Goal: Register for event/course

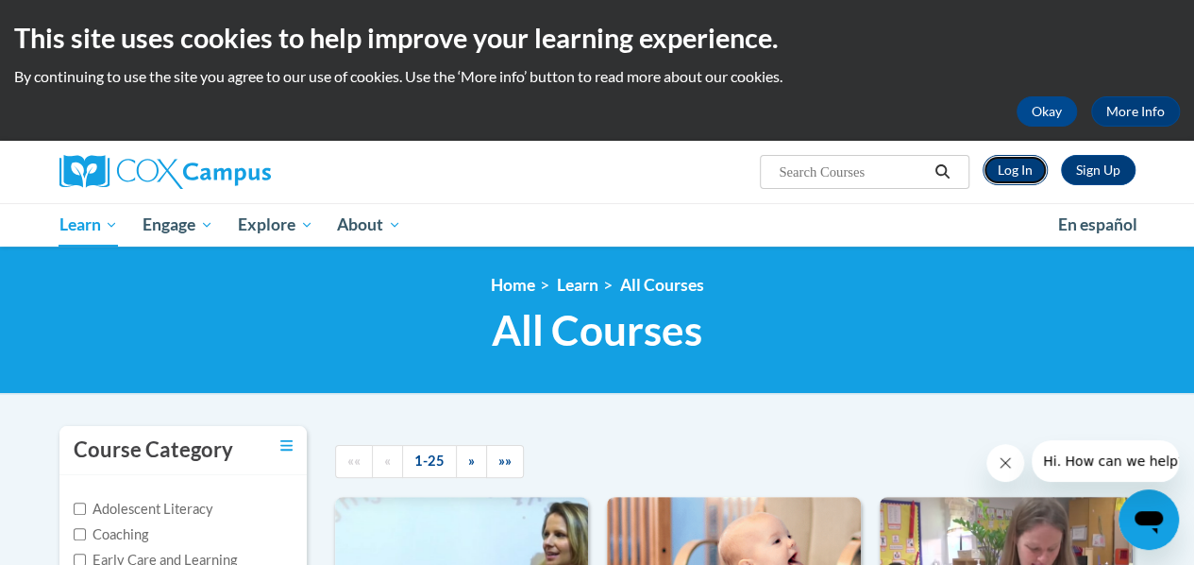
click at [1028, 171] on link "Log In" at bounding box center [1015, 170] width 65 height 30
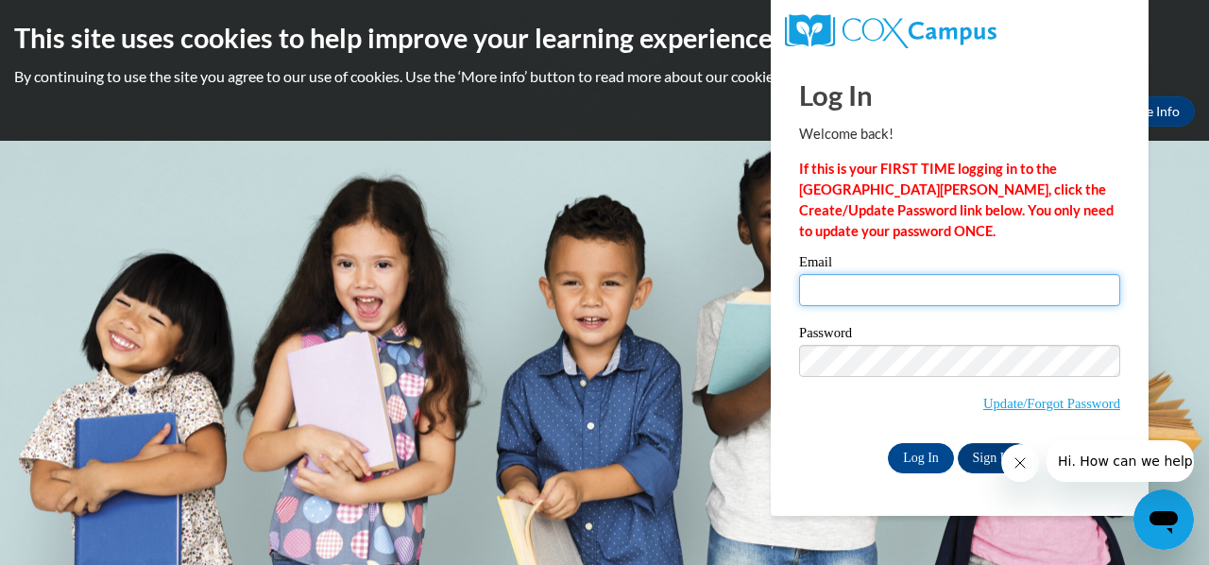
click at [837, 286] on input "Email" at bounding box center [959, 290] width 321 height 32
type input "r"
type input "E043824@muscogee.k12.ga.us"
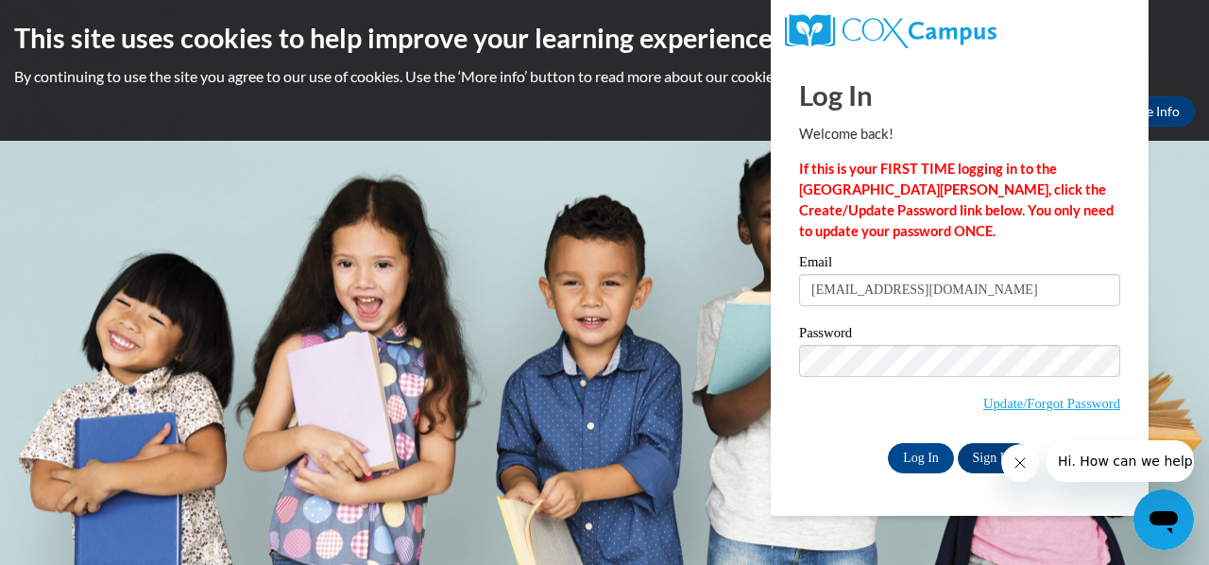
click at [1019, 456] on icon "Close message from company" at bounding box center [1018, 462] width 15 height 15
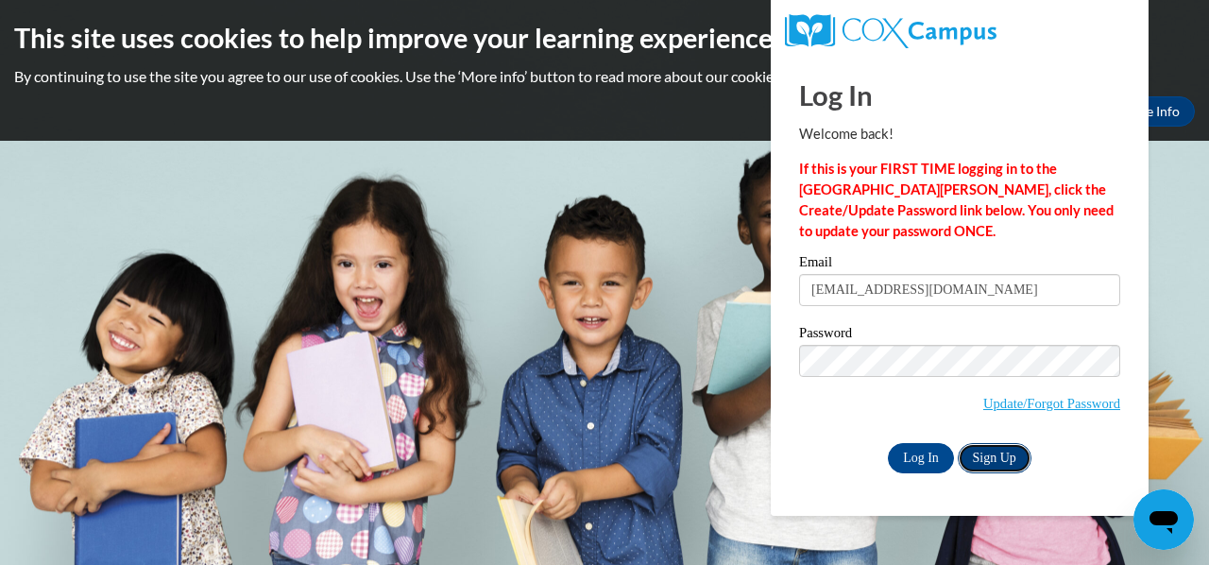
click at [990, 454] on link "Sign Up" at bounding box center [994, 458] width 74 height 30
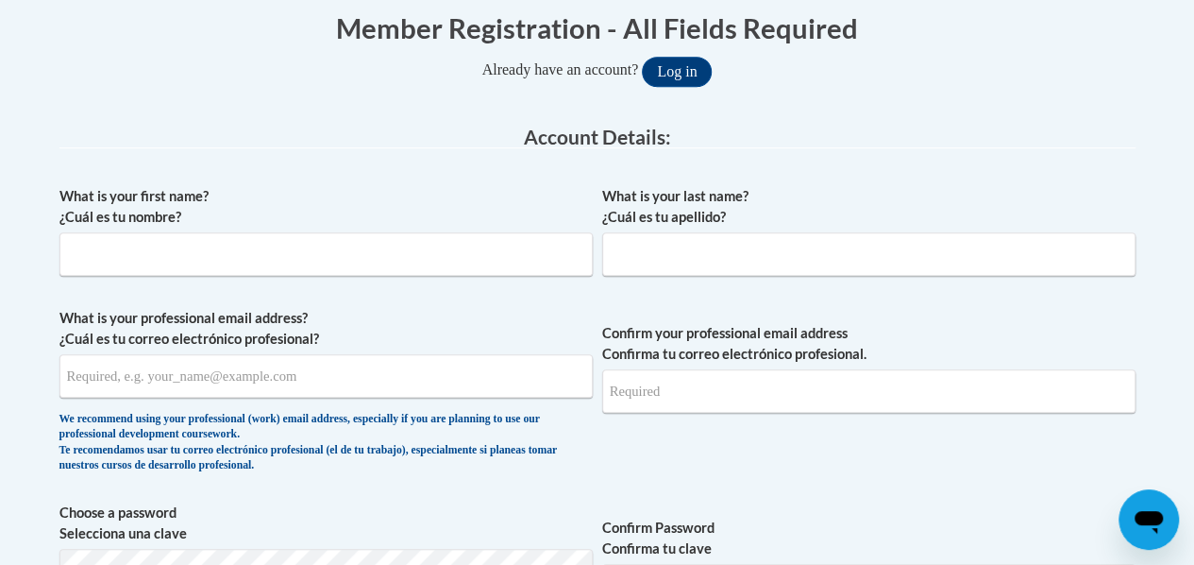
scroll to position [392, 0]
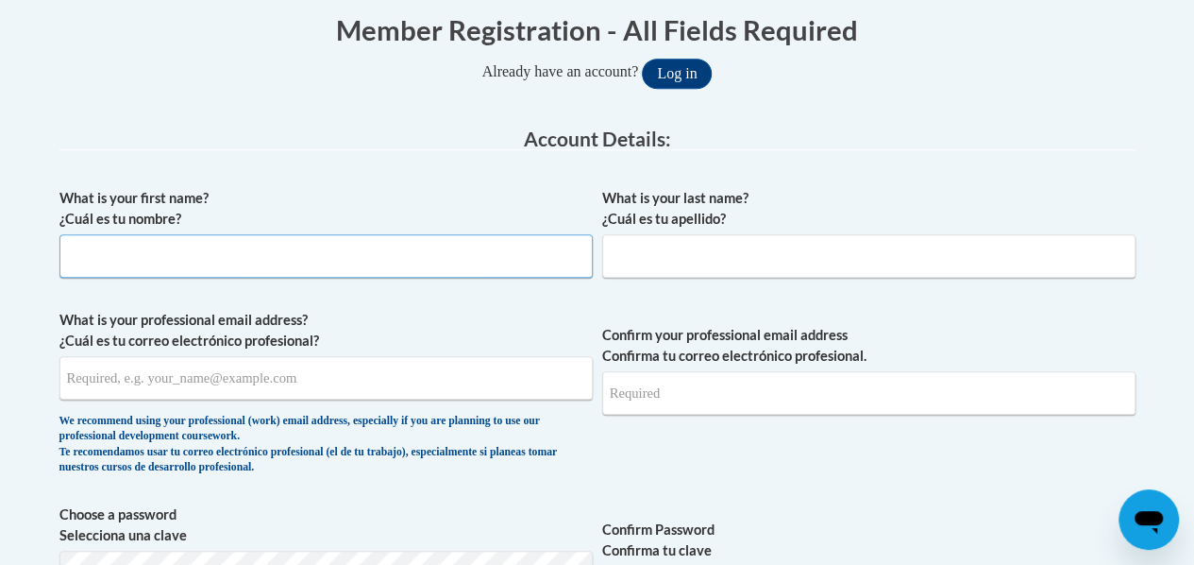
click at [244, 258] on input "What is your first name? ¿Cuál es tu nombre?" at bounding box center [325, 255] width 533 height 43
type input "Roger"
click at [680, 265] on input "What is your last name? ¿Cuál es tu apellido?" at bounding box center [868, 255] width 533 height 43
type input "Redden"
click at [288, 379] on input "What is your professional email address? ¿Cuál es tu correo electrónico profesi…" at bounding box center [325, 377] width 533 height 43
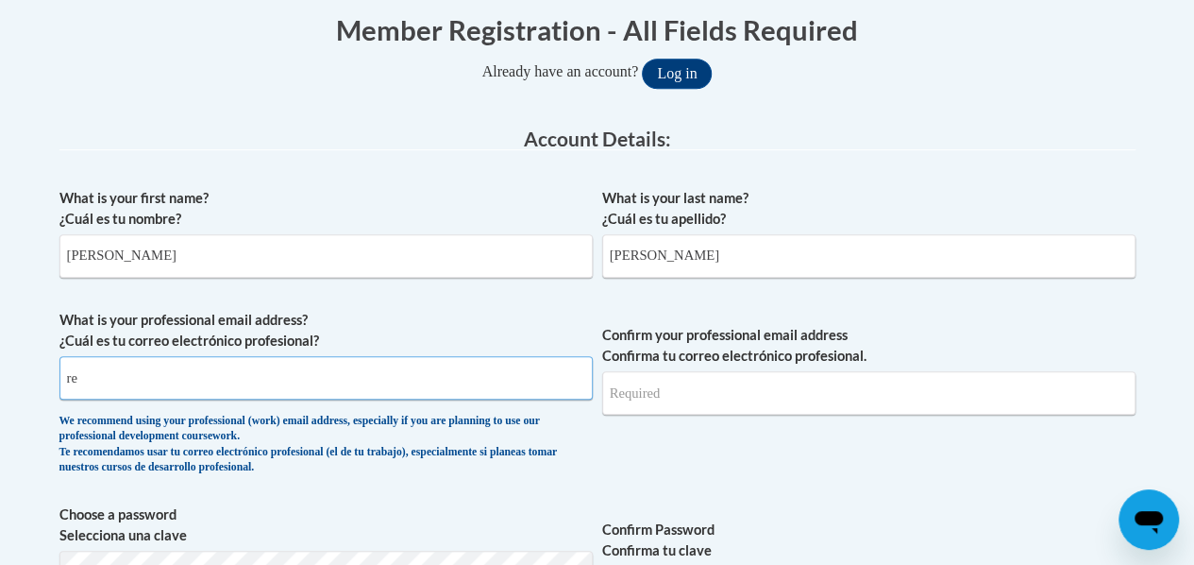
type input "r"
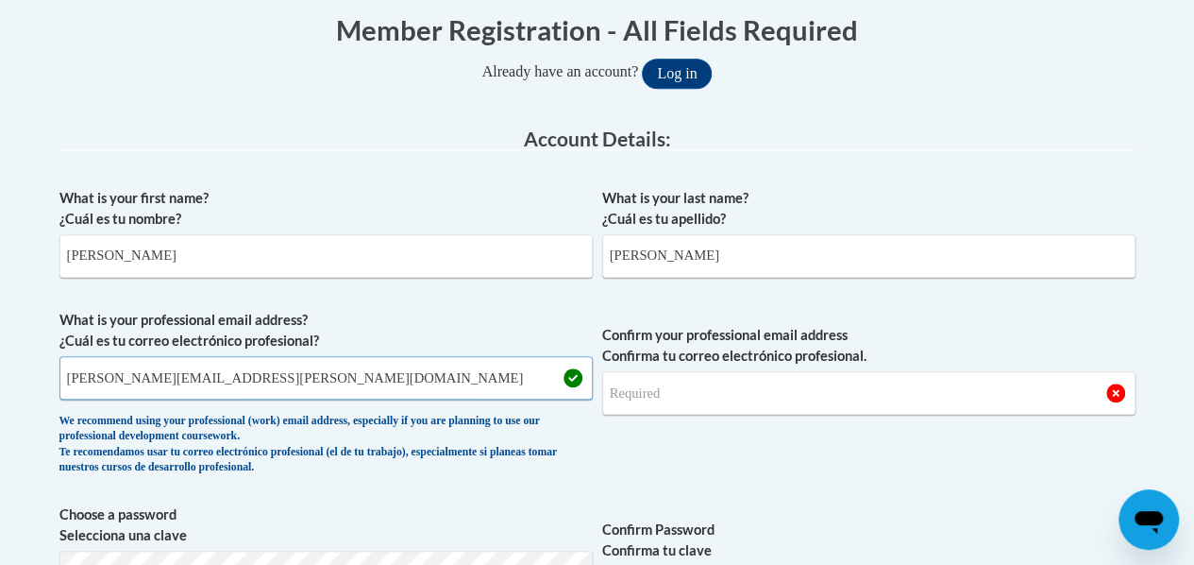
type input "redden.roger.m@muscogee.k12.ga.us"
click at [648, 394] on input "Confirm your professional email address Confirma tu correo electrónico profesio…" at bounding box center [868, 392] width 533 height 43
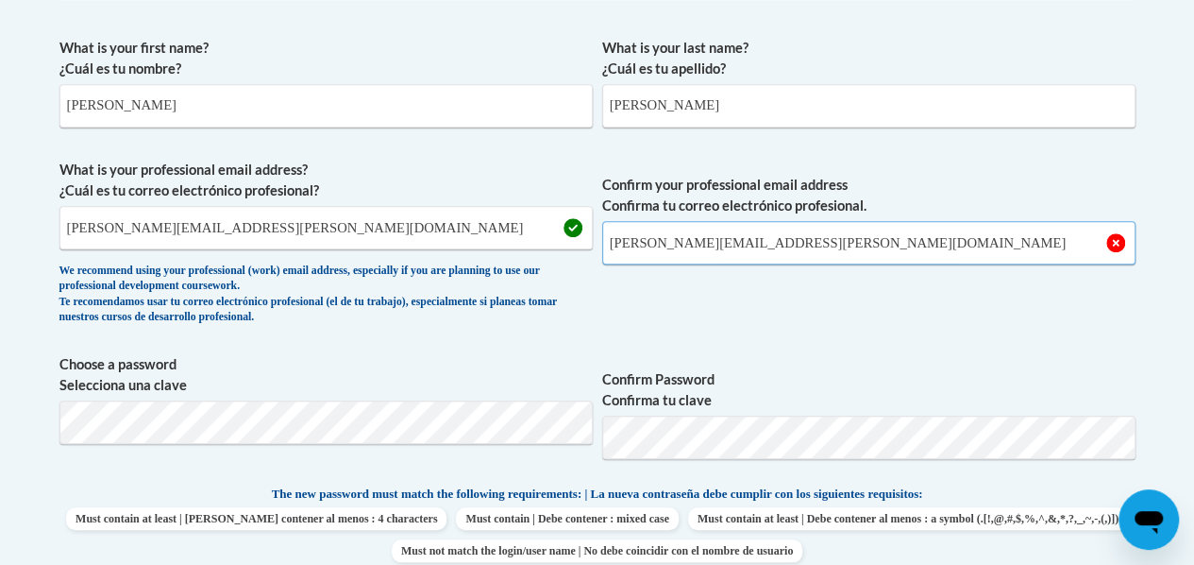
scroll to position [550, 0]
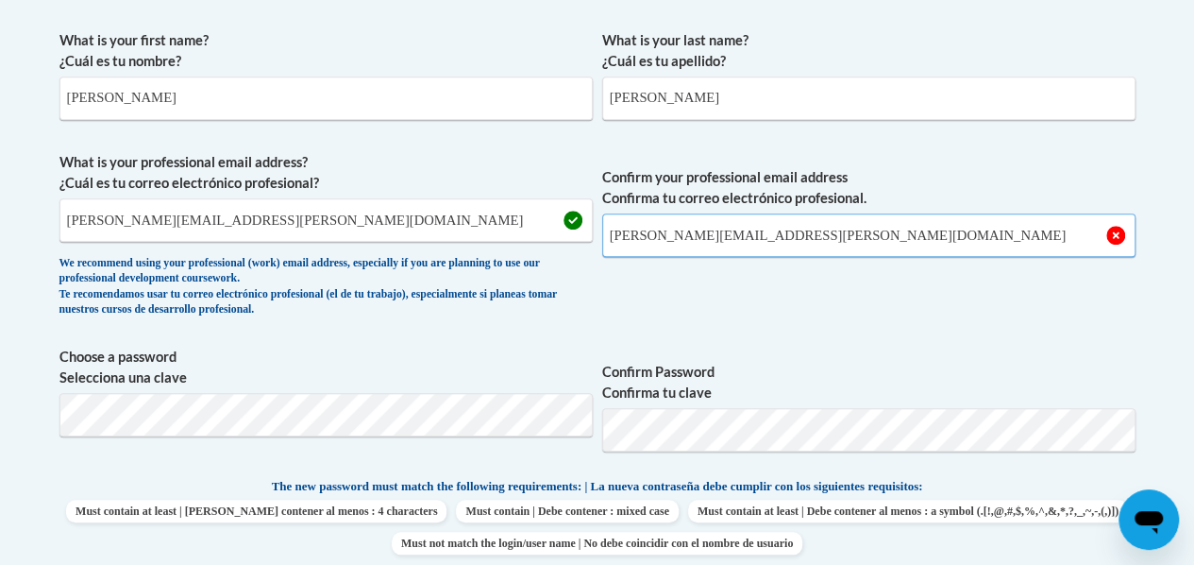
type input "redden.roger.m@muscogee.k12.ga.us"
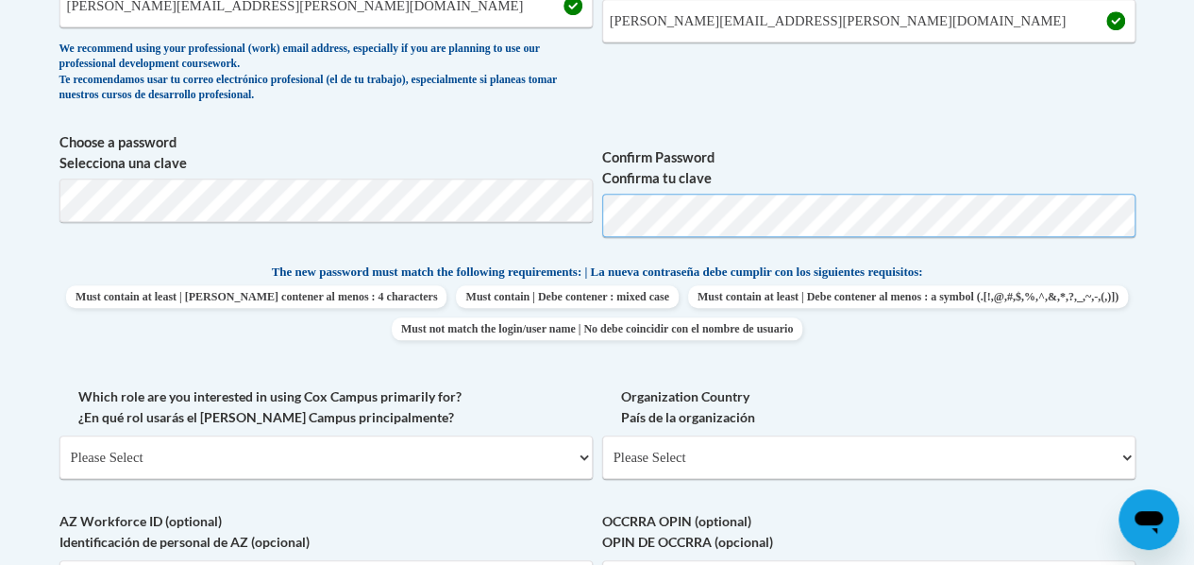
scroll to position [766, 0]
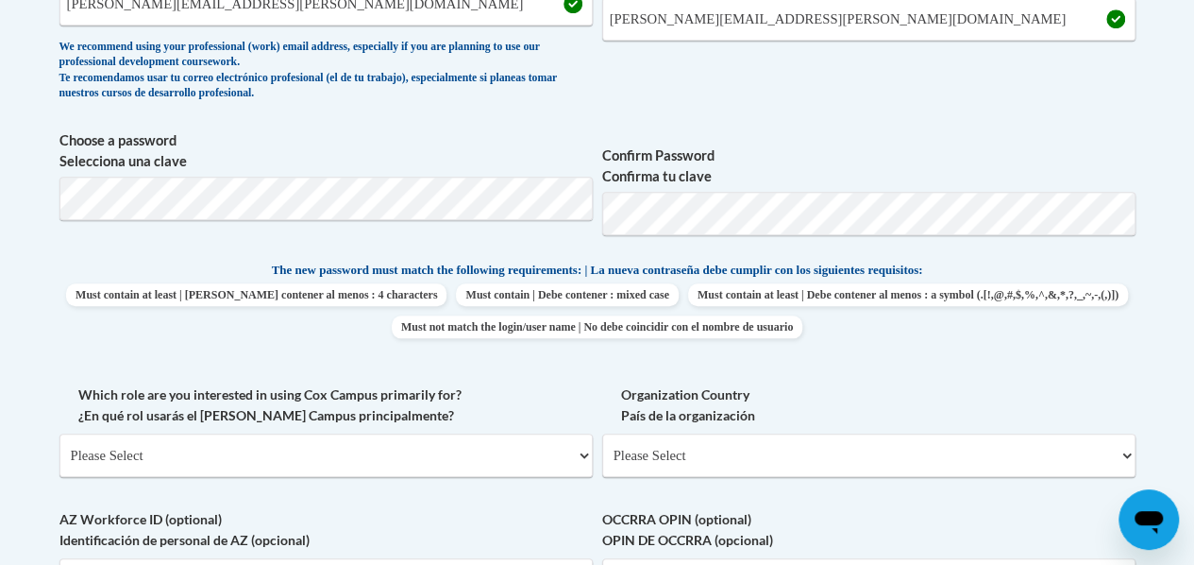
click at [1054, 280] on p "The new password must match the following requirements: | La nueva contraseña d…" at bounding box center [597, 272] width 1076 height 24
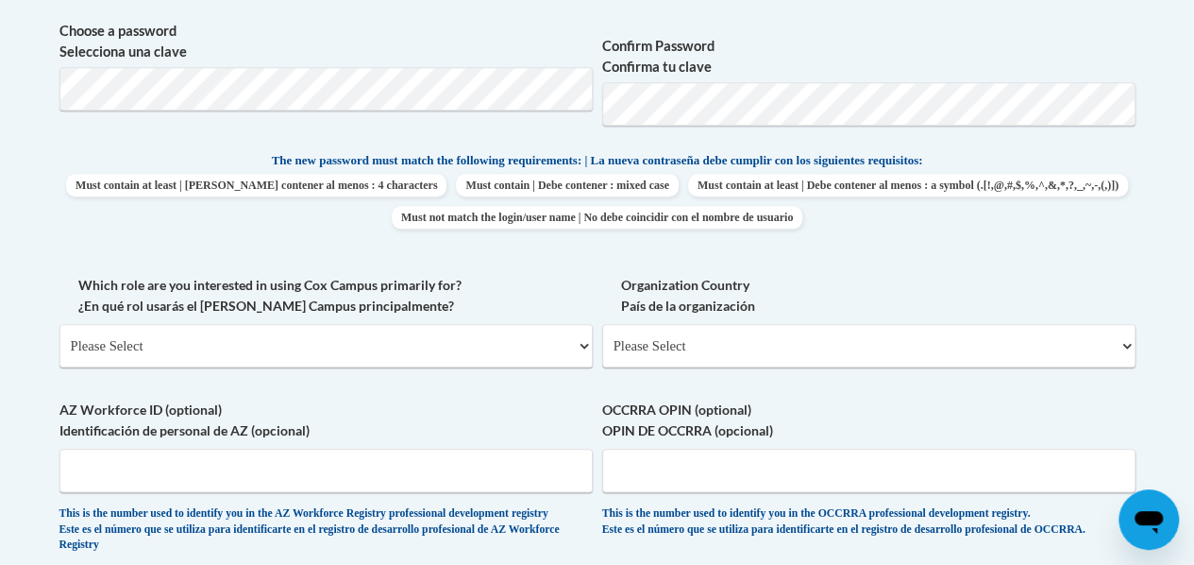
scroll to position [875, 0]
click at [303, 338] on select "Please Select College/University | Colegio/Universidad Community/Nonprofit Part…" at bounding box center [325, 345] width 533 height 43
select select "fbf2d438-af2f-41f8-98f1-81c410e29de3"
click at [59, 324] on select "Please Select College/University | Colegio/Universidad Community/Nonprofit Part…" at bounding box center [325, 345] width 533 height 43
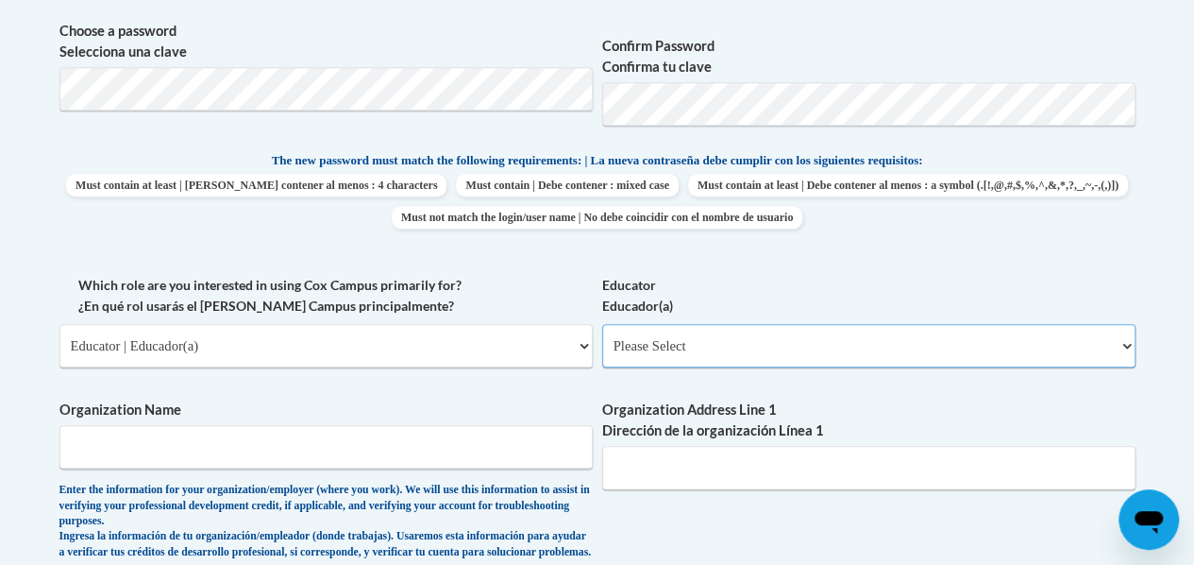
click at [655, 356] on select "Please Select Early Learning/Daycare Teacher/Family Home Care Provider | Maestr…" at bounding box center [868, 345] width 533 height 43
select select "8e40623d-54d0-45cd-9f92-5df65cd3f8cf"
click at [602, 324] on select "Please Select Early Learning/Daycare Teacher/Family Home Care Provider | Maestr…" at bounding box center [868, 345] width 533 height 43
click at [301, 445] on input "Organization Name" at bounding box center [325, 446] width 533 height 43
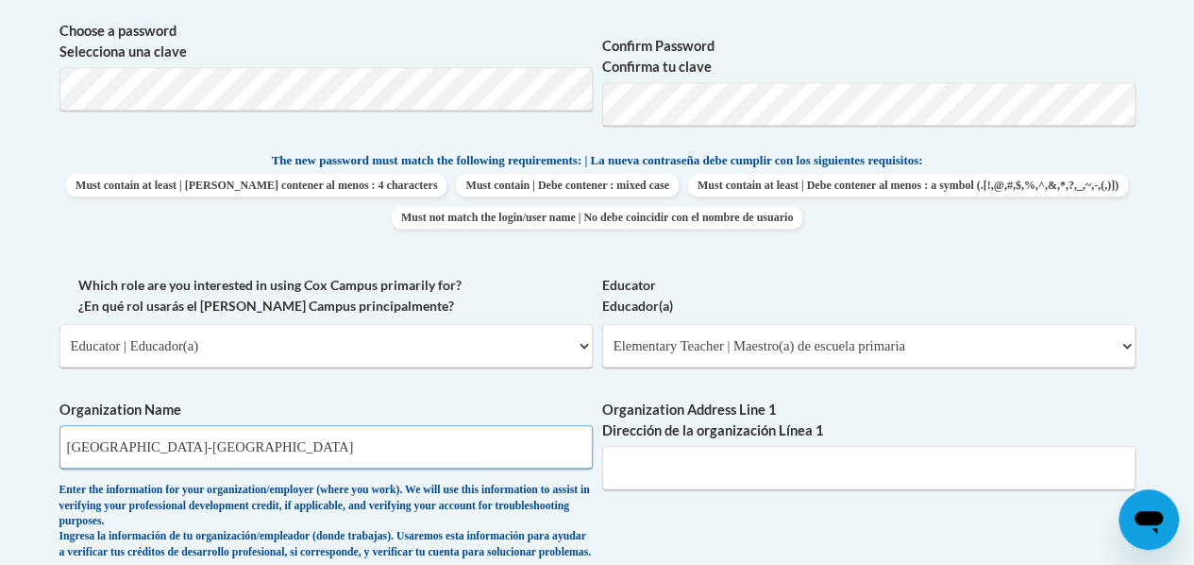
type input "Muscogee County School District-Brewer"
click at [673, 460] on input "Organization Address Line 1 Dirección de la organización Línea 1" at bounding box center [868, 467] width 533 height 43
click at [933, 401] on label "Organization Address Line 1 Dirección de la organización Línea 1" at bounding box center [868, 420] width 533 height 42
click at [933, 446] on input "Organization Address Line 1 Dirección de la organización Línea 1" at bounding box center [868, 467] width 533 height 43
click at [672, 471] on input "Organization Address Line 1 Dirección de la organización Línea 1" at bounding box center [868, 467] width 533 height 43
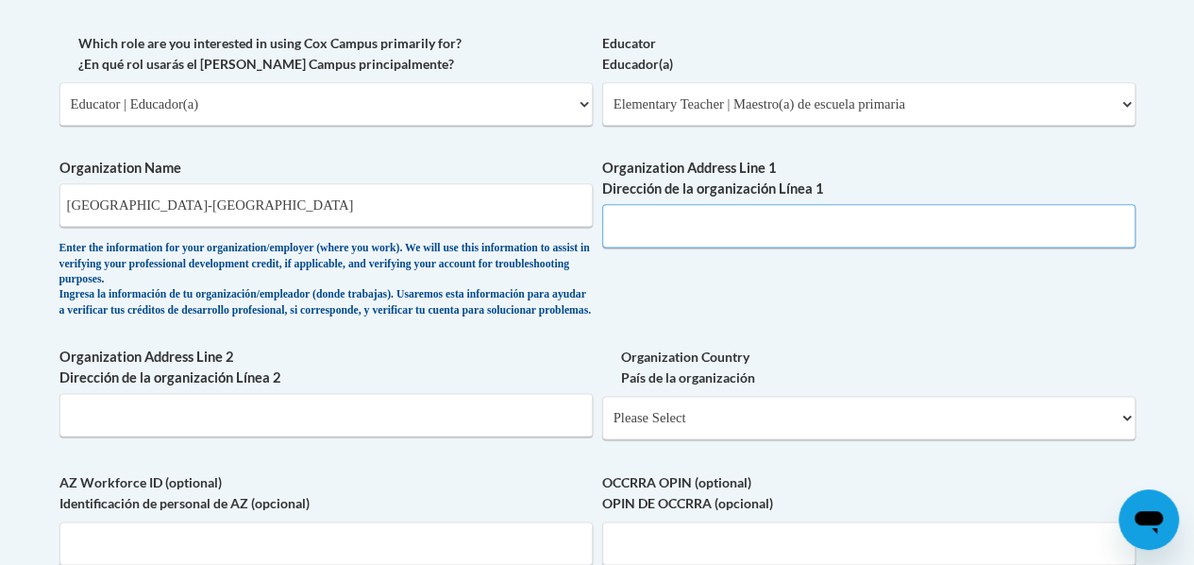
scroll to position [1124, 0]
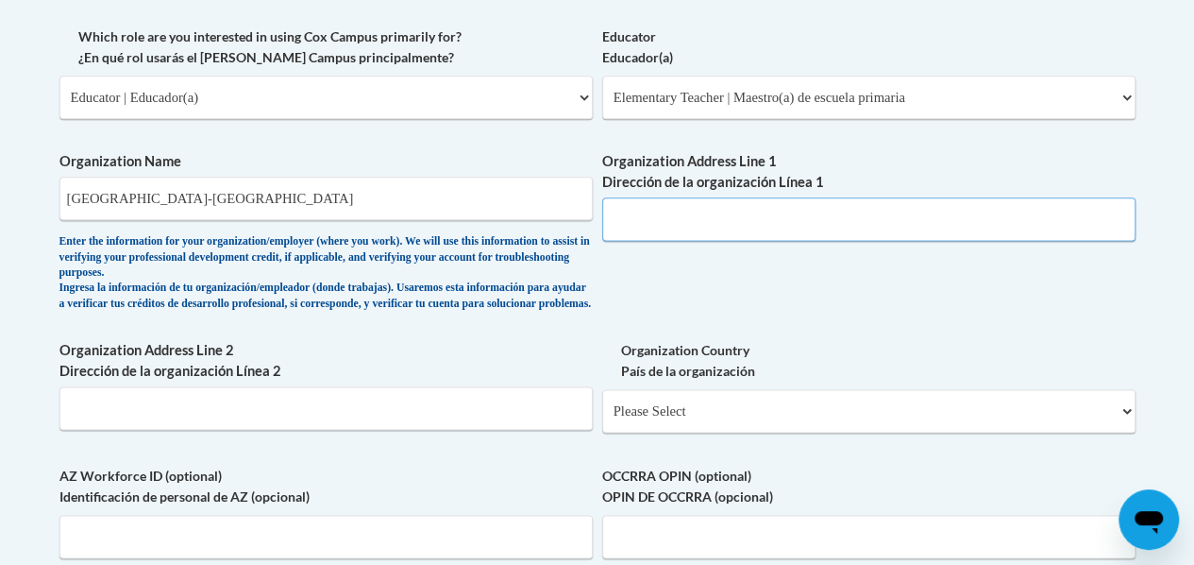
click at [644, 210] on input "Organization Address Line 1 Dirección de la organización Línea 1" at bounding box center [868, 218] width 533 height 43
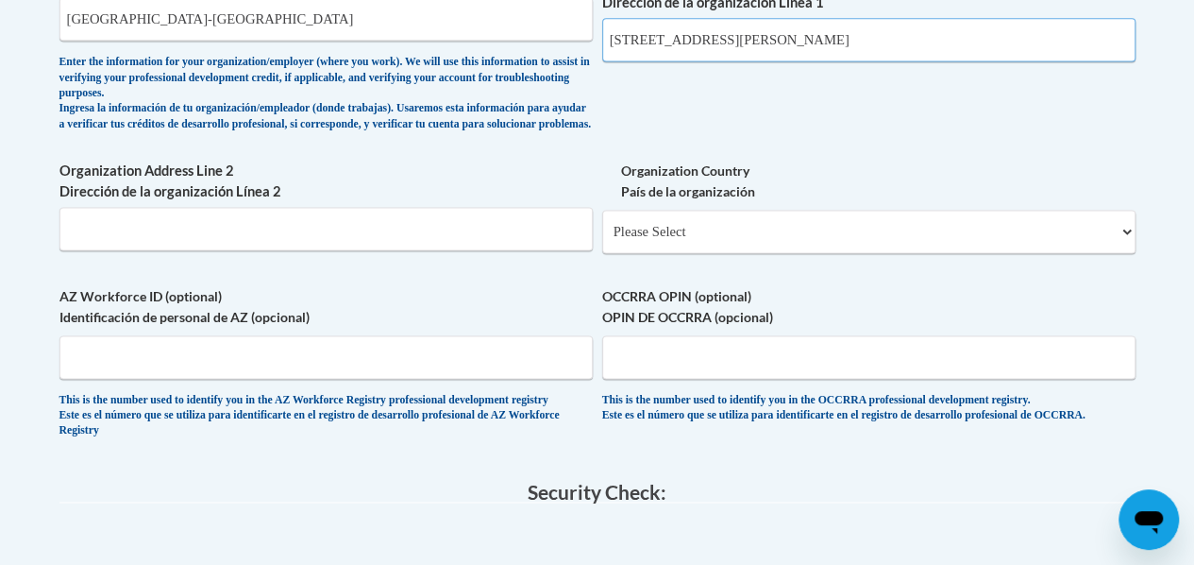
scroll to position [1302, 0]
type input "2951 Martin Luther King Junior Blvd"
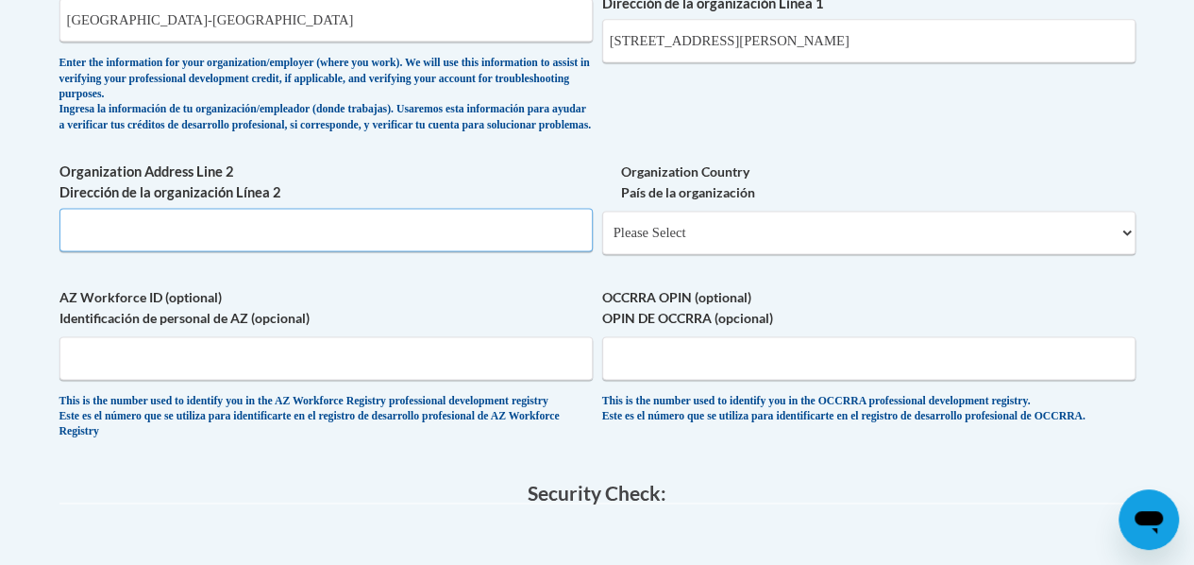
click at [301, 238] on input "Organization Address Line 2 Dirección de la organización Línea 2" at bounding box center [325, 229] width 533 height 43
type input "Columbus, GA"
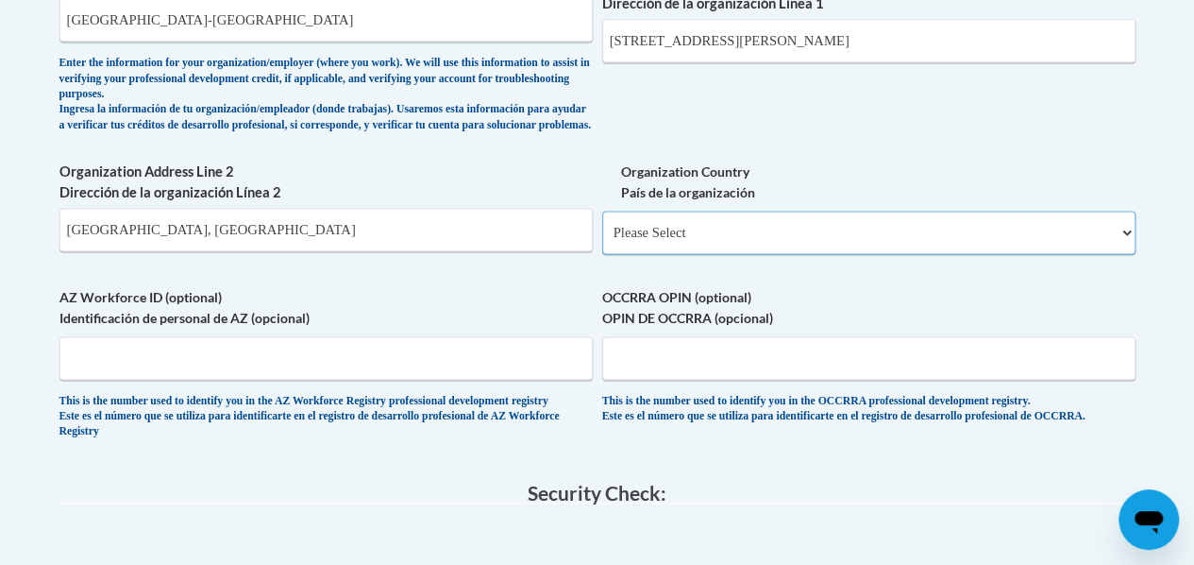
click at [680, 254] on select "Please Select United States | Estados Unidos Outside of the United States | Fue…" at bounding box center [868, 232] width 533 height 43
select select "ad49bcad-a171-4b2e-b99c-48b446064914"
click at [602, 225] on select "Please Select United States | Estados Unidos Outside of the United States | Fue…" at bounding box center [868, 232] width 533 height 43
select select
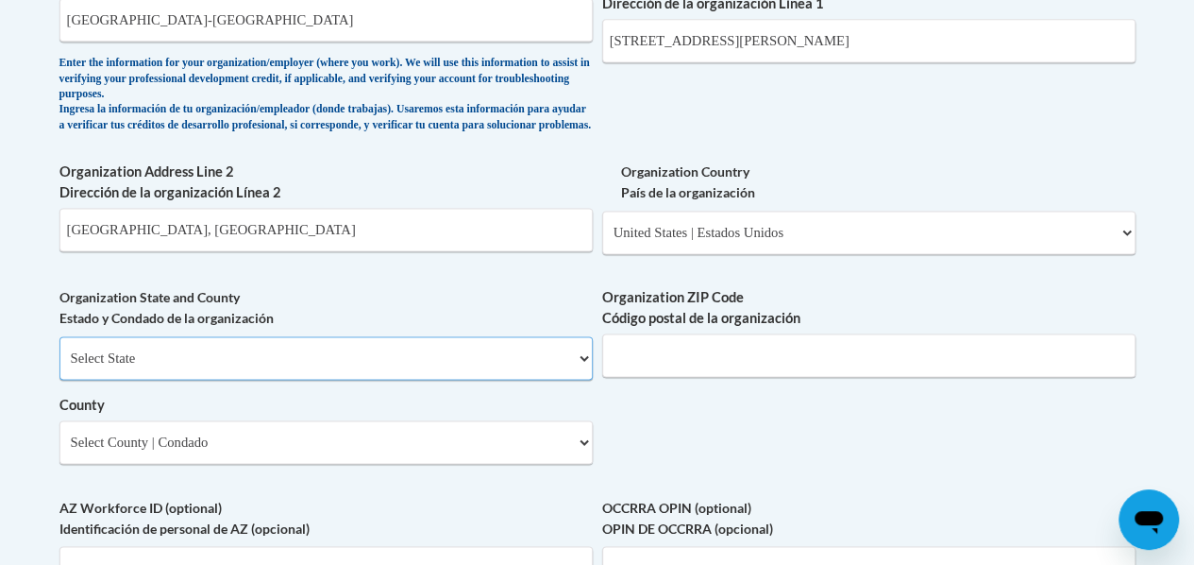
click at [251, 380] on select "Select State Alabama Alaska Arizona Arkansas California Colorado Connecticut De…" at bounding box center [325, 357] width 533 height 43
select select "Georgia"
click at [59, 350] on select "Select State Alabama Alaska Arizona Arkansas California Colorado Connecticut De…" at bounding box center [325, 357] width 533 height 43
click at [653, 369] on input "Organization ZIP Code Código postal de la organización" at bounding box center [868, 354] width 533 height 43
type input "31906"
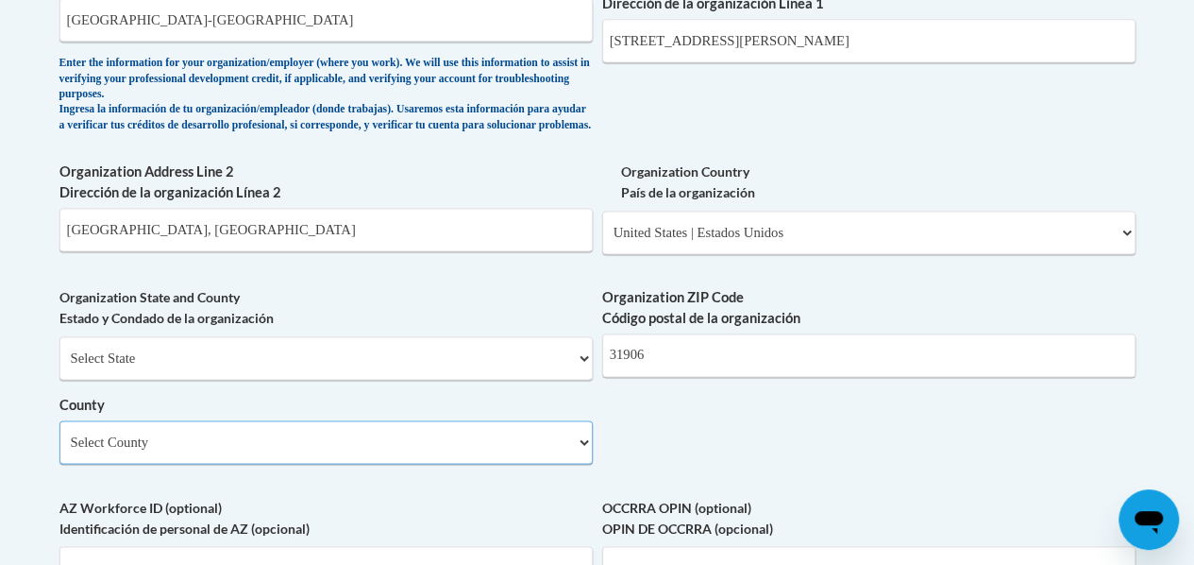
click at [384, 464] on select "Select County Appling Atkinson Bacon Baker Baldwin Banks Barrow Bartow Ben Hill…" at bounding box center [325, 441] width 533 height 43
select select "Muscogee"
click at [59, 434] on select "Select County Appling Atkinson Bacon Baker Baldwin Banks Barrow Bartow Ben Hill…" at bounding box center [325, 441] width 533 height 43
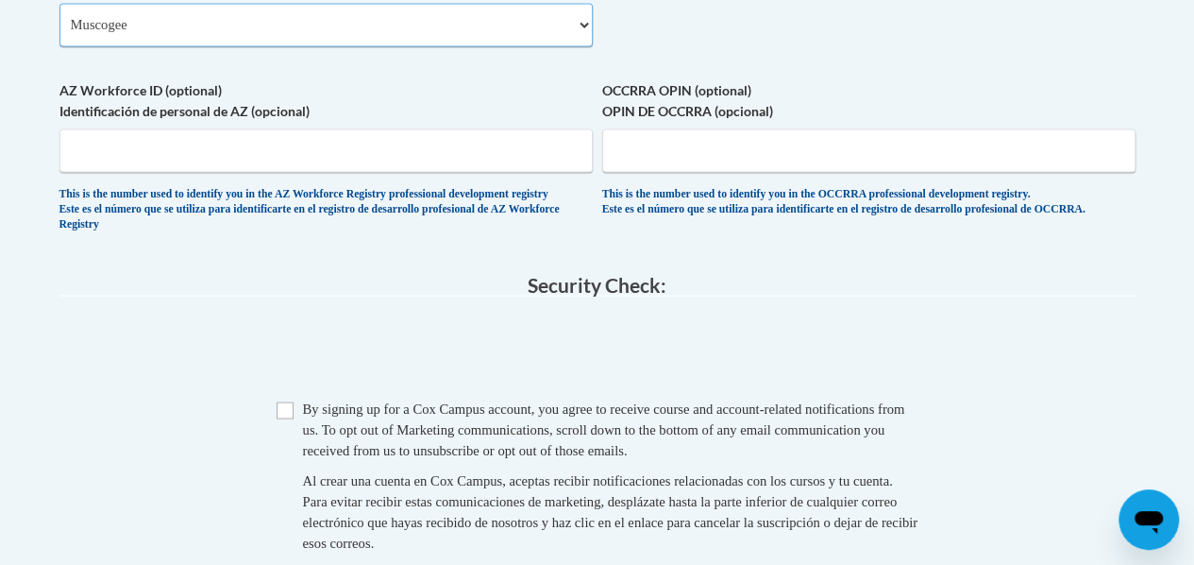
scroll to position [1731, 0]
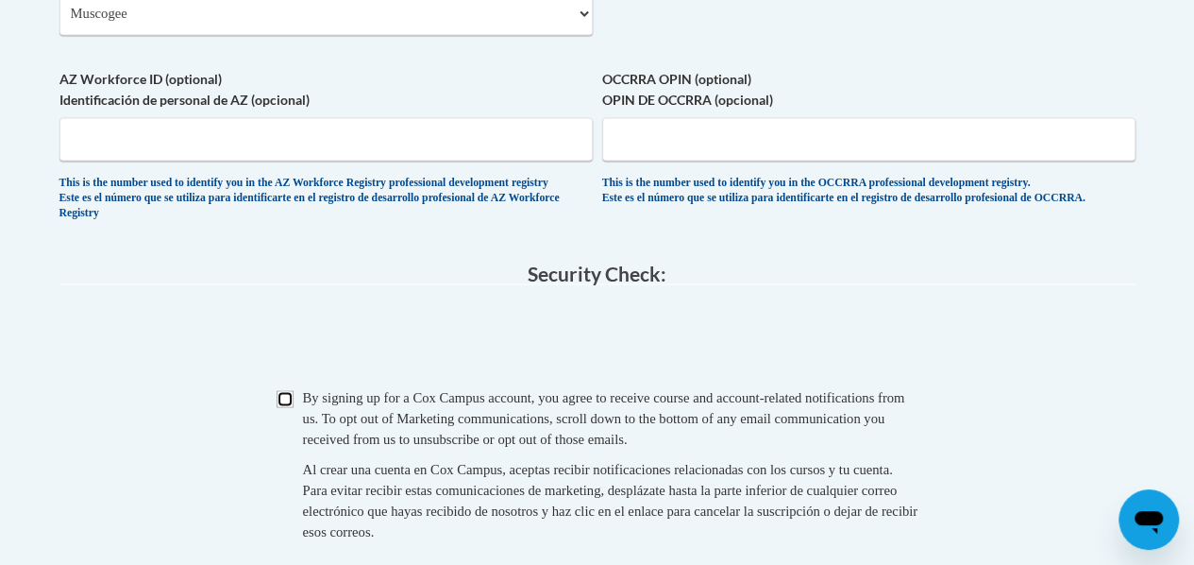
click at [287, 407] on input "Checkbox" at bounding box center [285, 398] width 17 height 17
checkbox input "true"
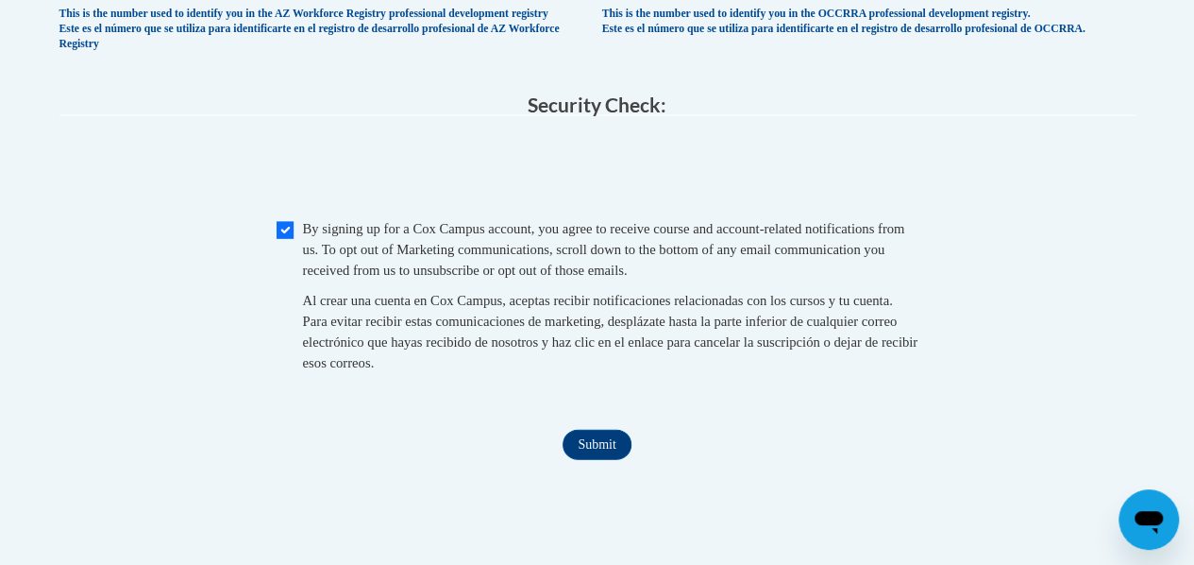
scroll to position [1901, 0]
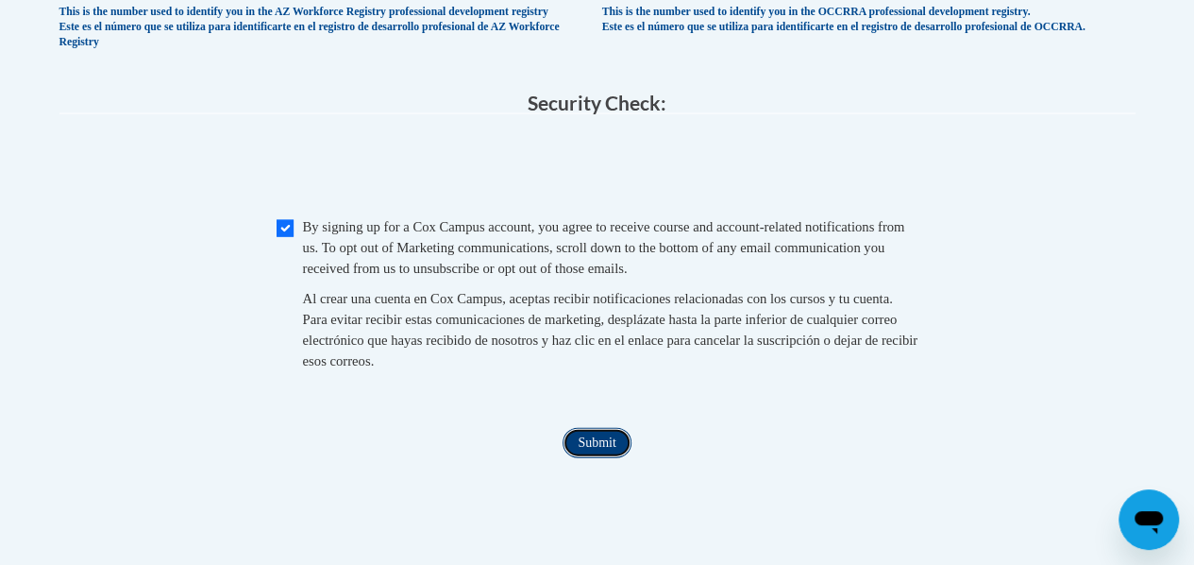
click at [612, 458] on input "Submit" at bounding box center [597, 443] width 68 height 30
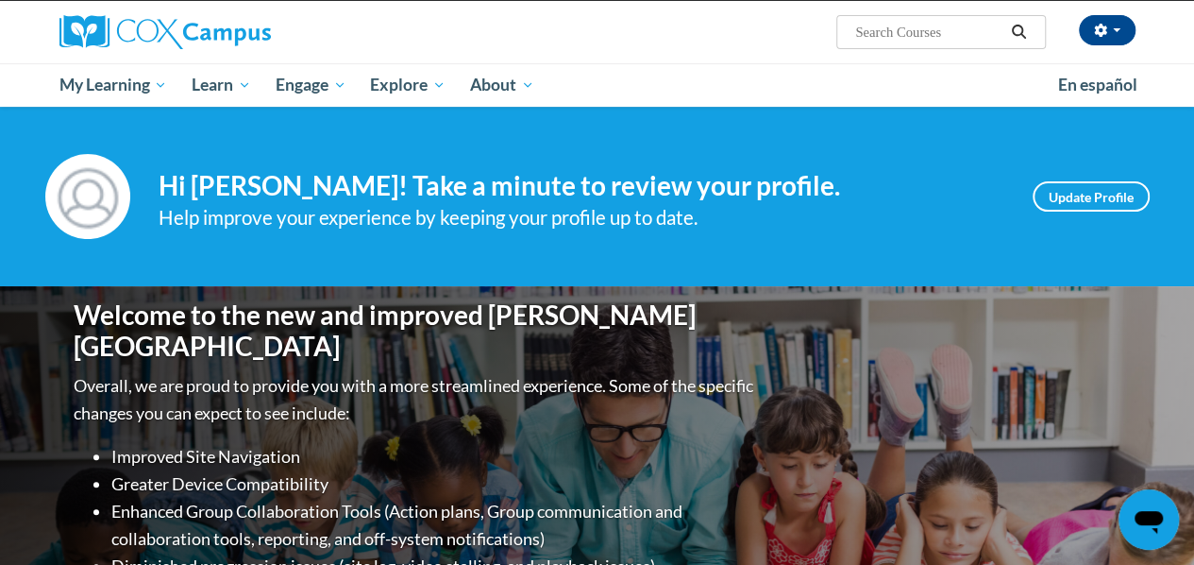
scroll to position [151, 0]
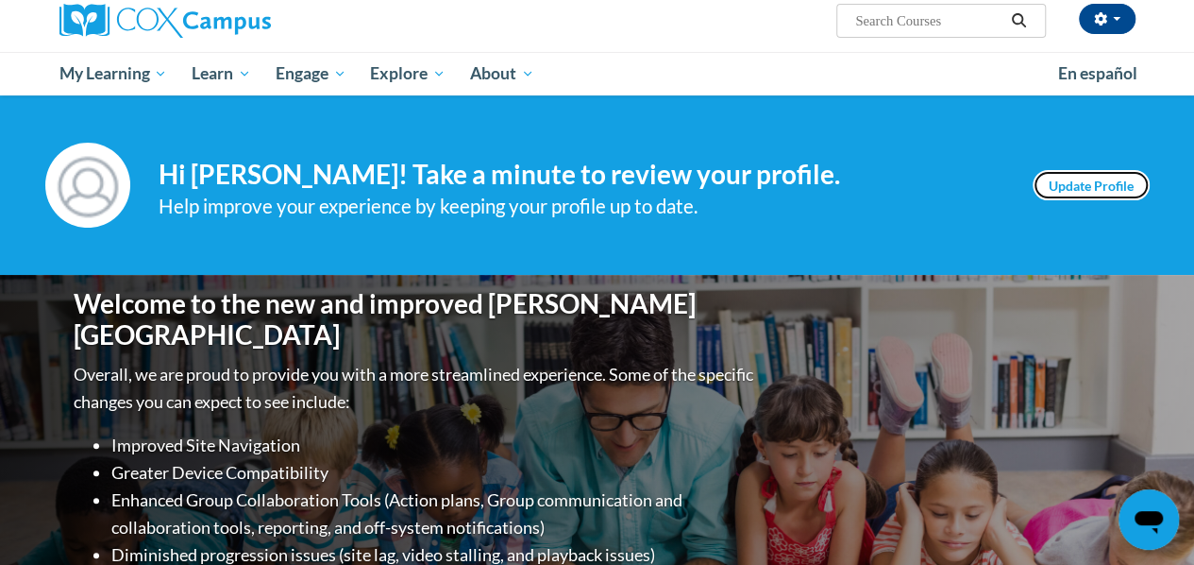
click at [1073, 184] on link "Update Profile" at bounding box center [1091, 185] width 117 height 30
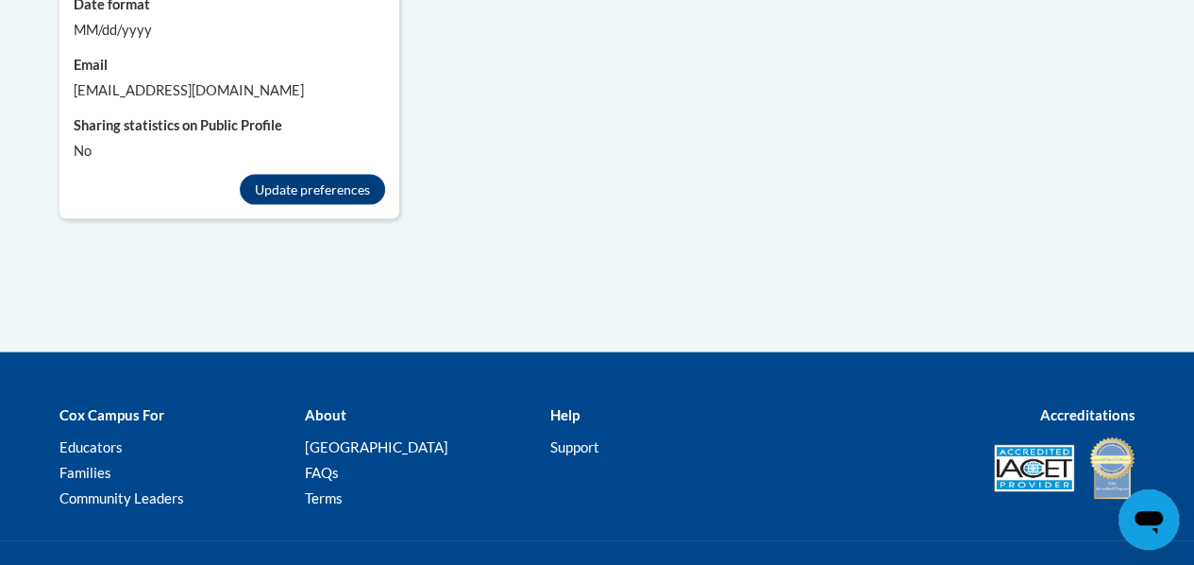
scroll to position [2047, 0]
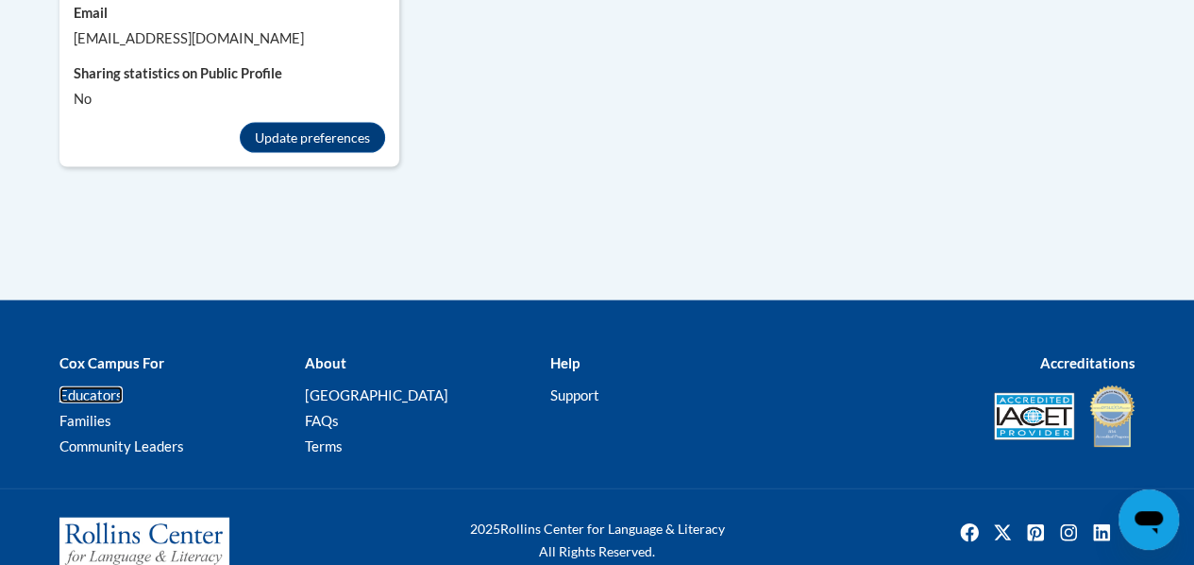
click at [110, 386] on link "Educators" at bounding box center [90, 394] width 63 height 17
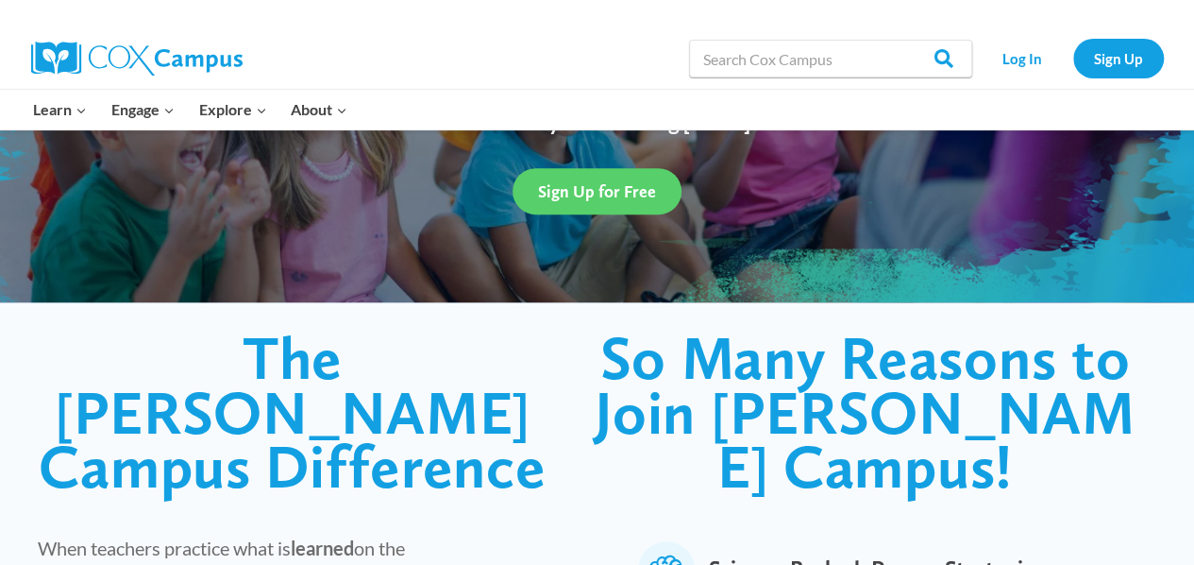
scroll to position [300, 0]
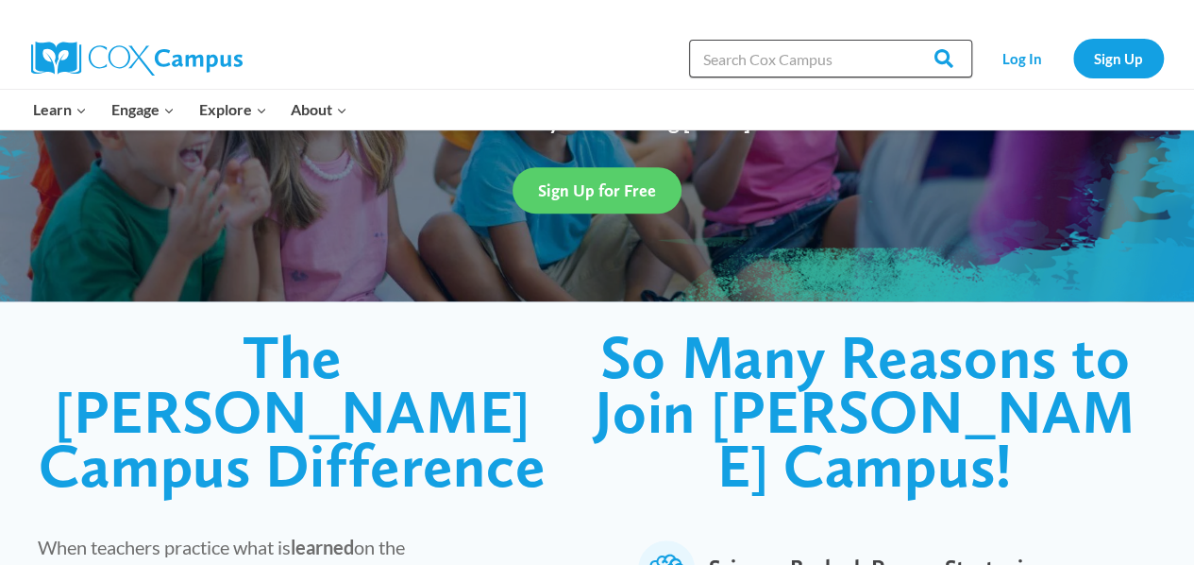
click at [785, 66] on input "Search in [URL][DOMAIN_NAME]" at bounding box center [830, 59] width 283 height 38
click at [841, 48] on input "Search in [URL][DOMAIN_NAME]" at bounding box center [830, 59] width 283 height 38
type input "Vocabulary Instructions"
click at [899, 40] on input "Search" at bounding box center [936, 59] width 74 height 38
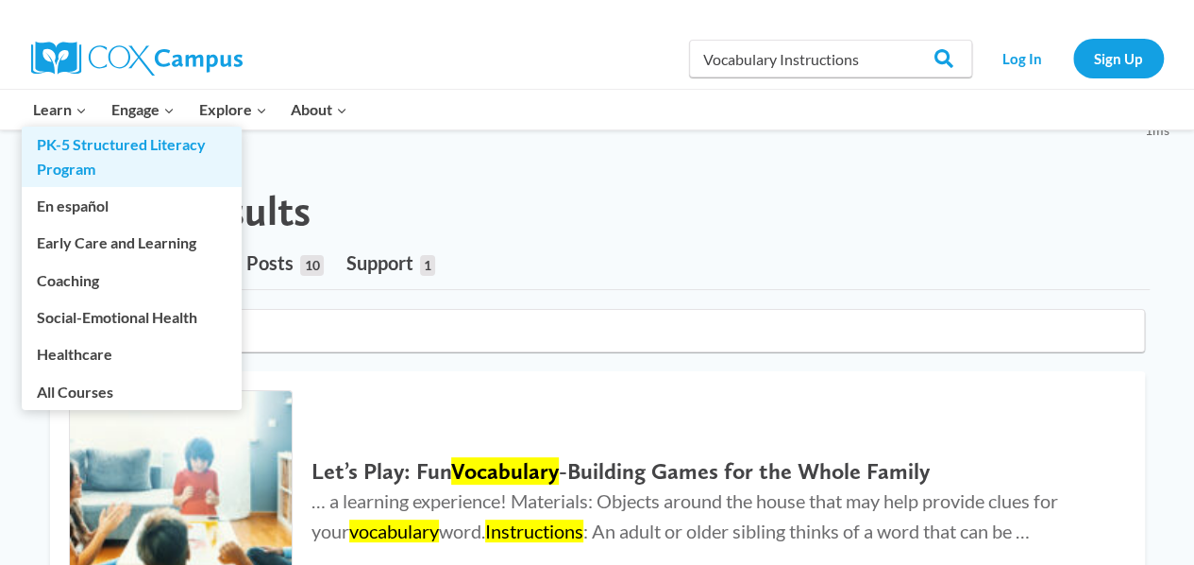
click at [68, 156] on link "PK-5 Structured Literacy Program" at bounding box center [132, 157] width 220 height 60
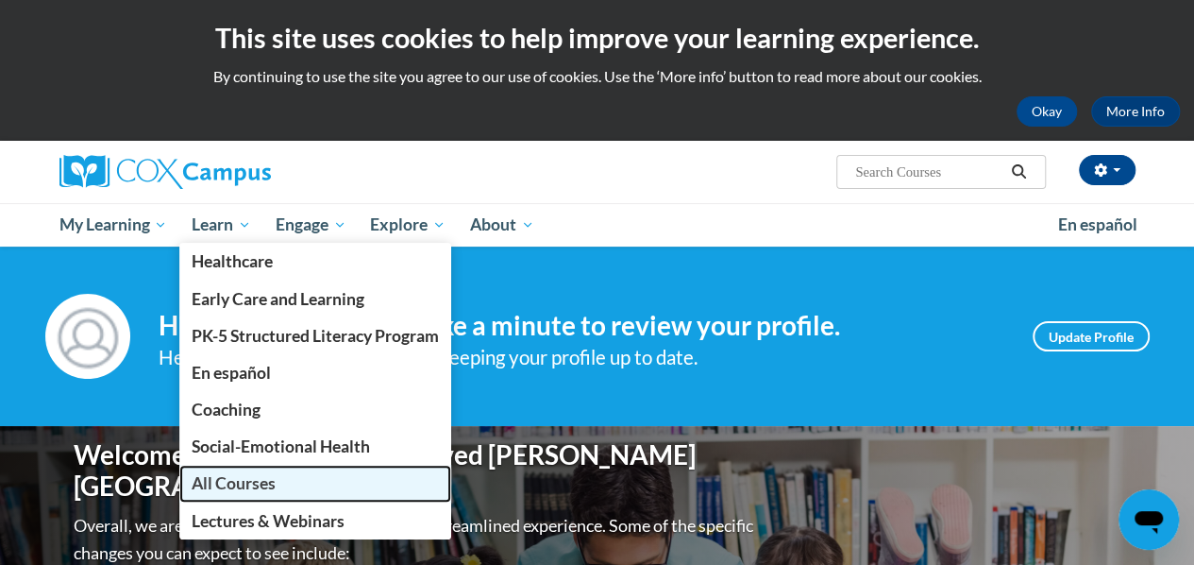
click at [250, 474] on span "All Courses" at bounding box center [234, 483] width 84 height 20
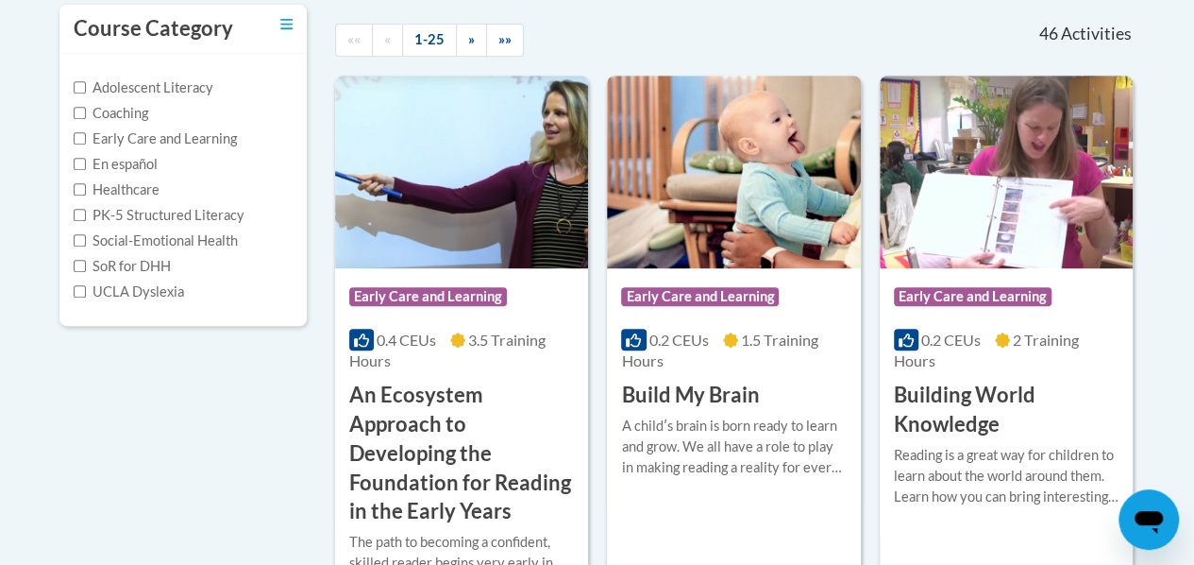
scroll to position [60, 0]
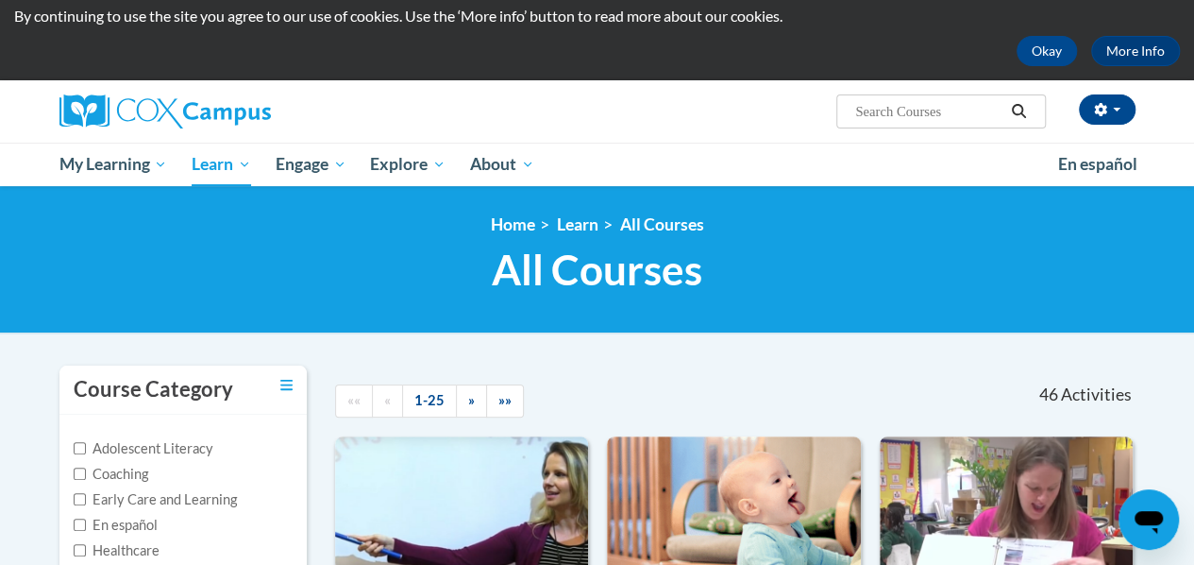
click at [912, 110] on input "Search..." at bounding box center [929, 111] width 151 height 23
type input "Vocabulary Instruction"
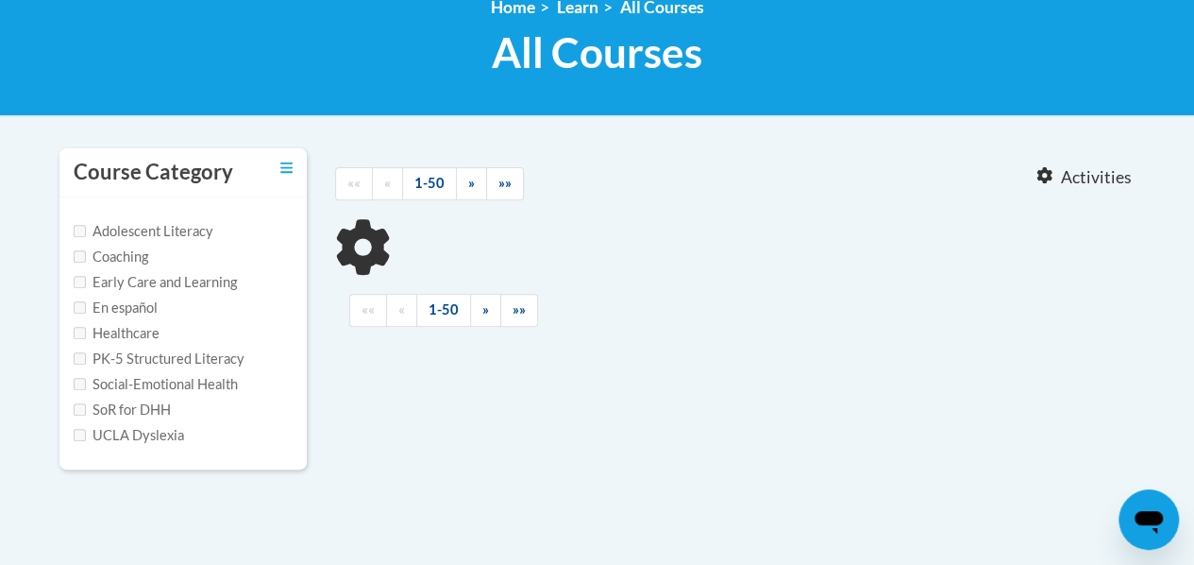
type input "Vocabulary Instruction"
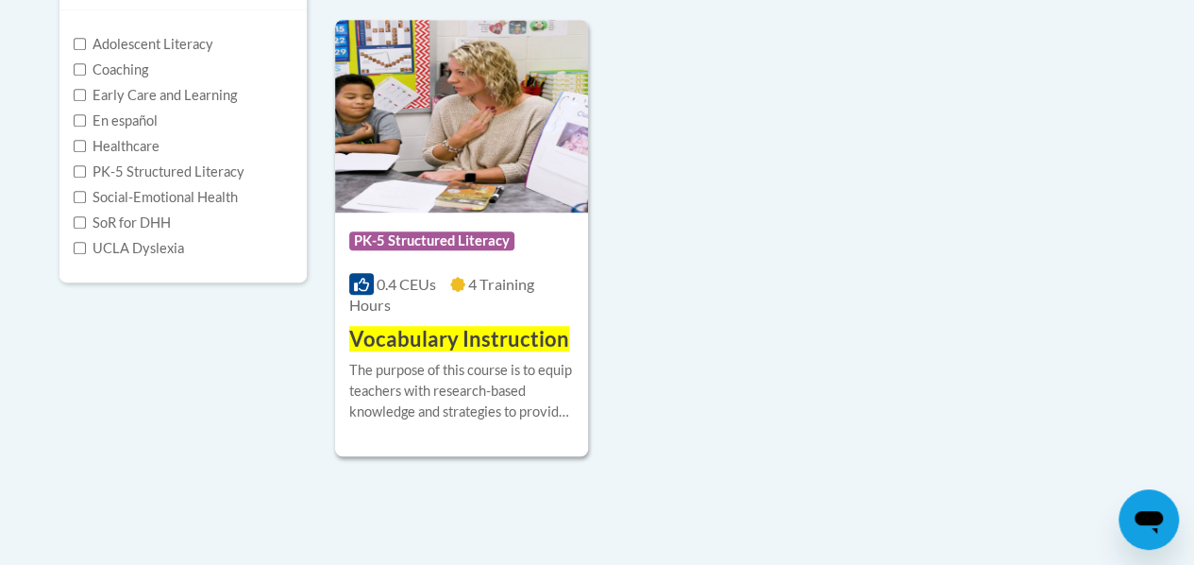
scroll to position [470, 0]
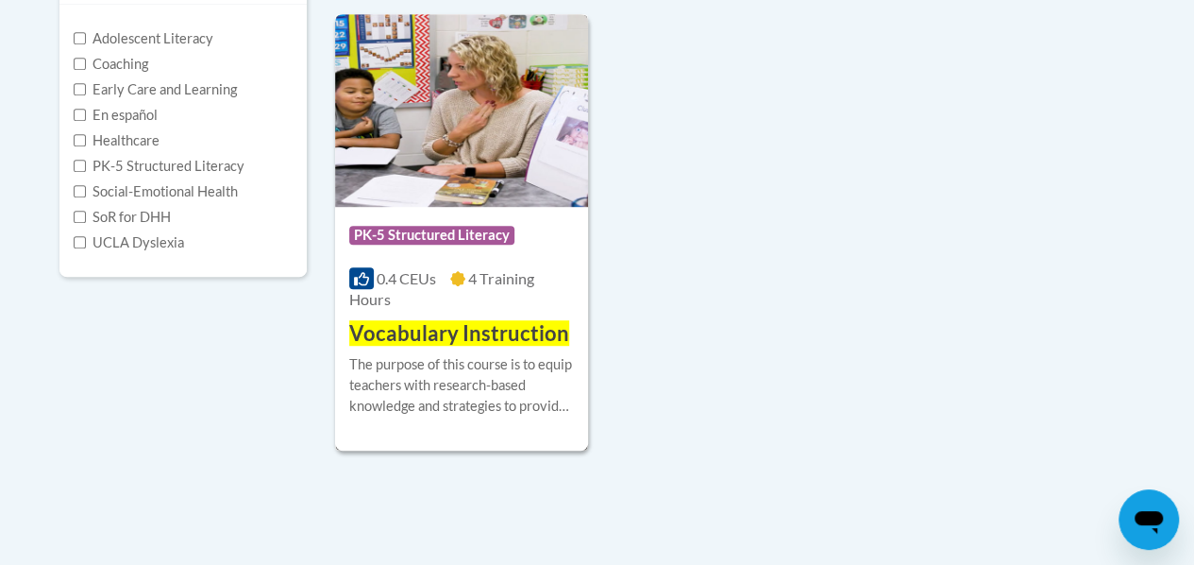
click at [454, 248] on span "PK-5 Structured Literacy" at bounding box center [434, 238] width 170 height 24
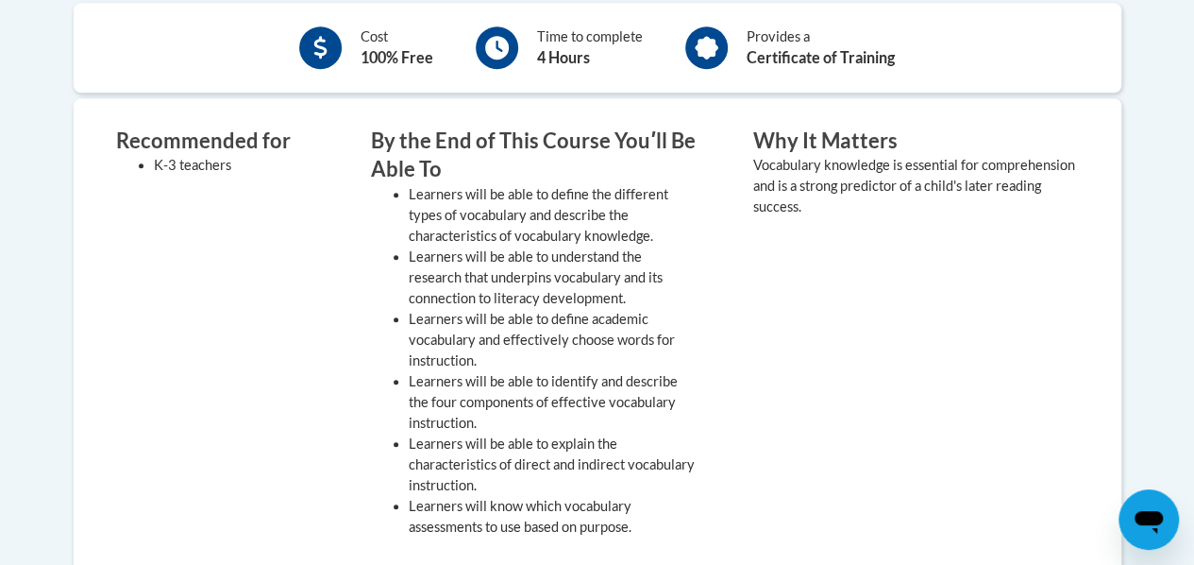
scroll to position [696, 0]
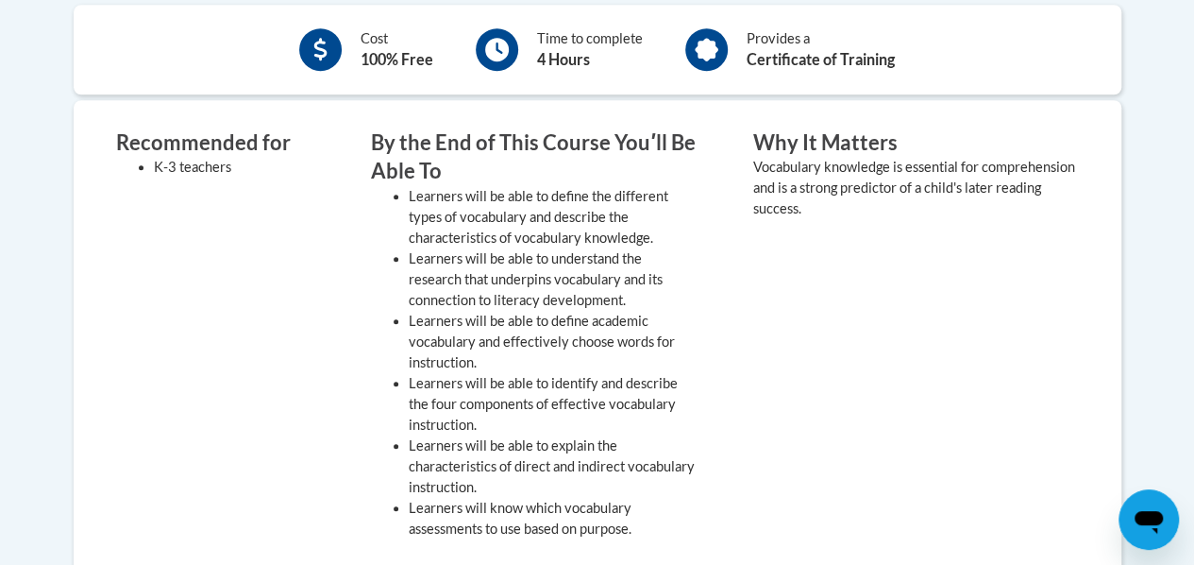
click at [840, 316] on div "Why It Matters Vocabulary knowledge is essential for comprehension and is a str…" at bounding box center [916, 338] width 354 height 421
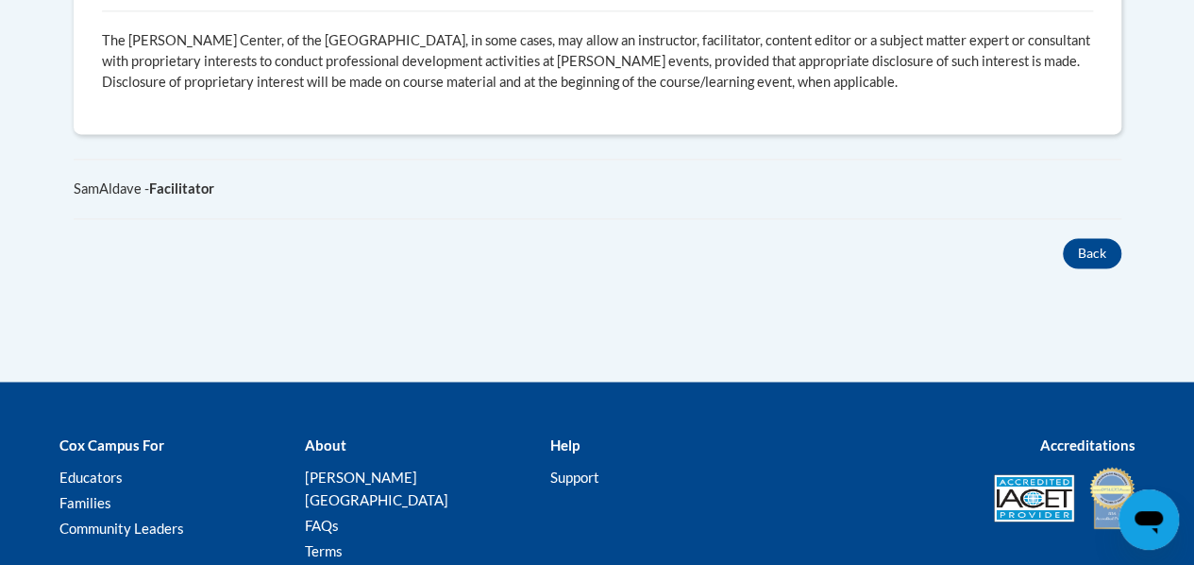
scroll to position [1354, 0]
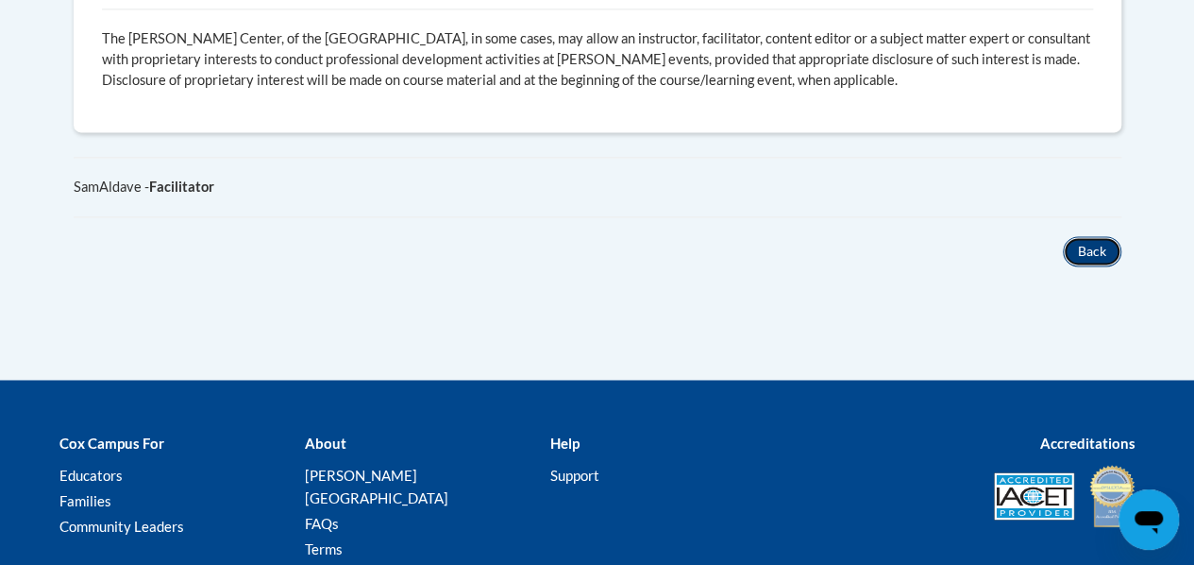
click at [1098, 249] on button "Back" at bounding box center [1092, 251] width 59 height 30
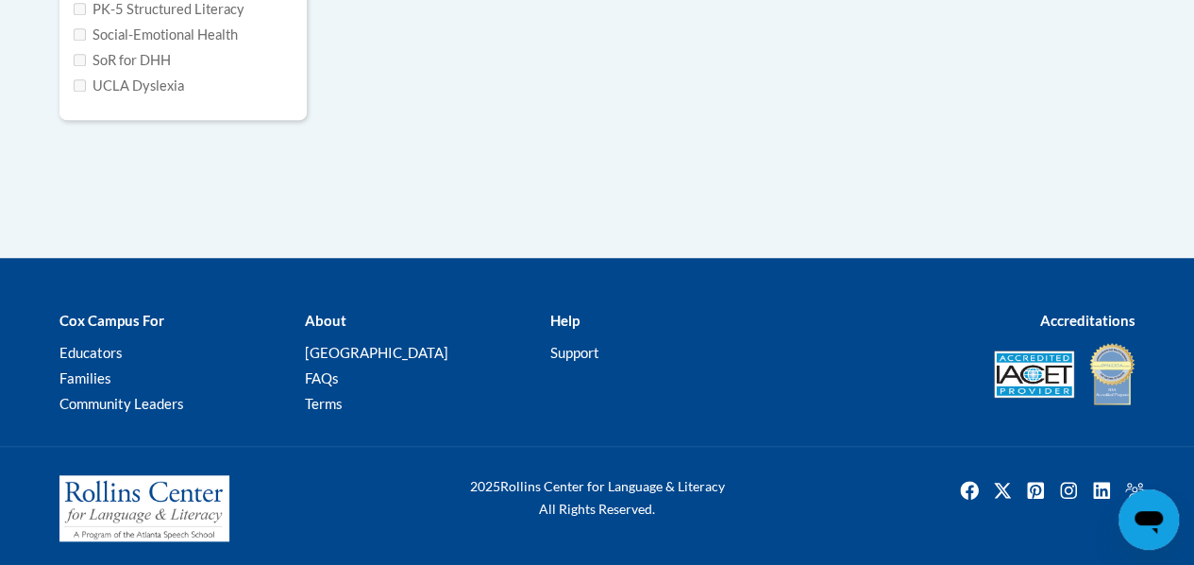
type input "Vocabulary Instruction"
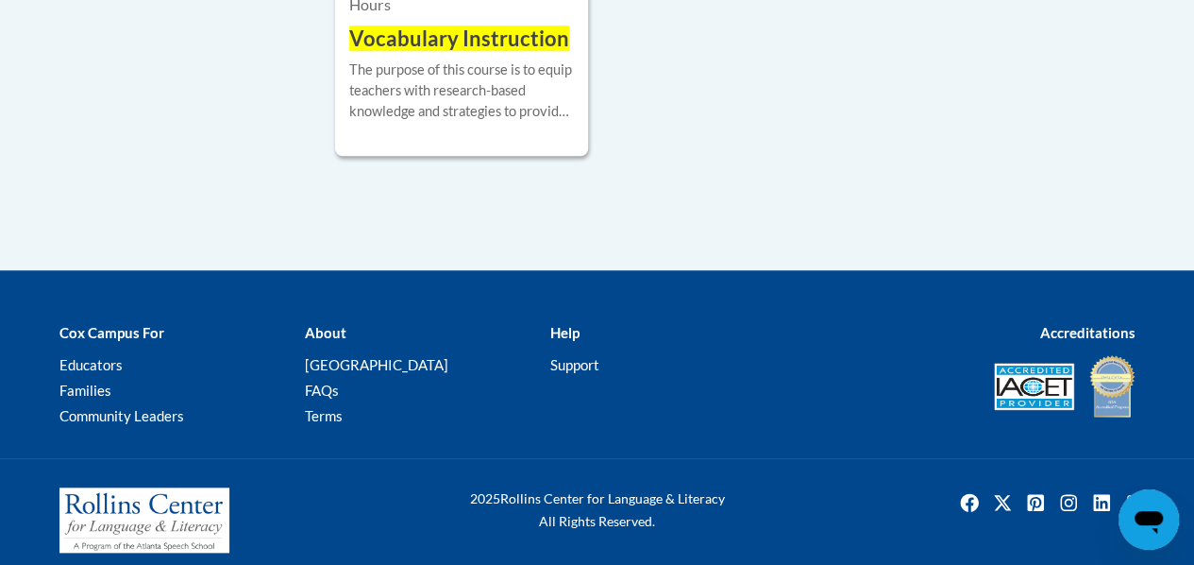
scroll to position [766, 0]
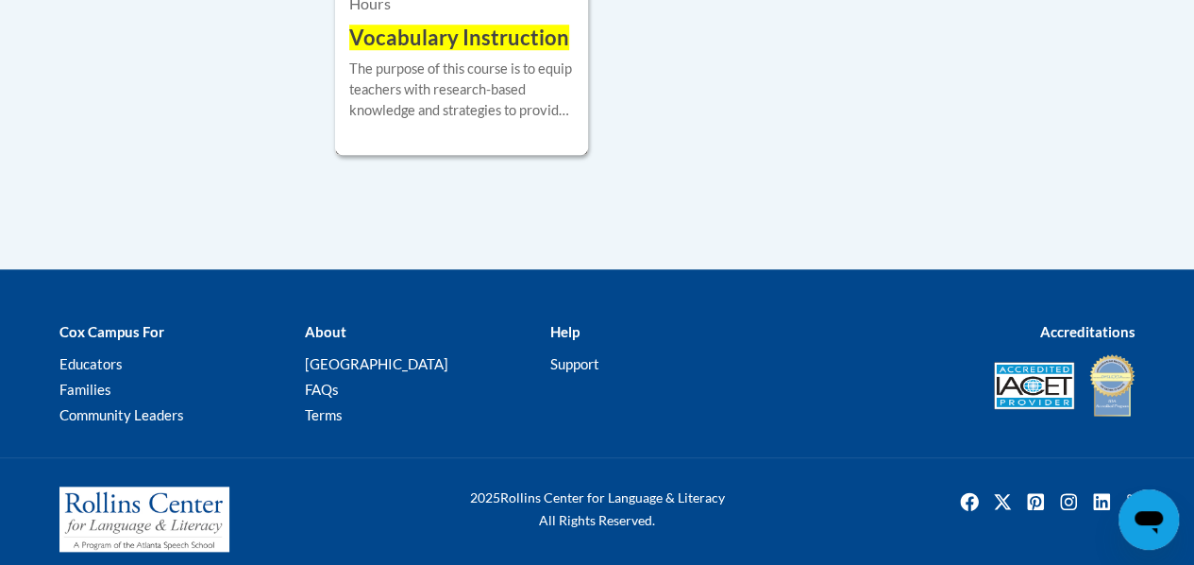
click at [461, 93] on div "The purpose of this course is to equip teachers with research-based knowledge a…" at bounding box center [461, 90] width 225 height 62
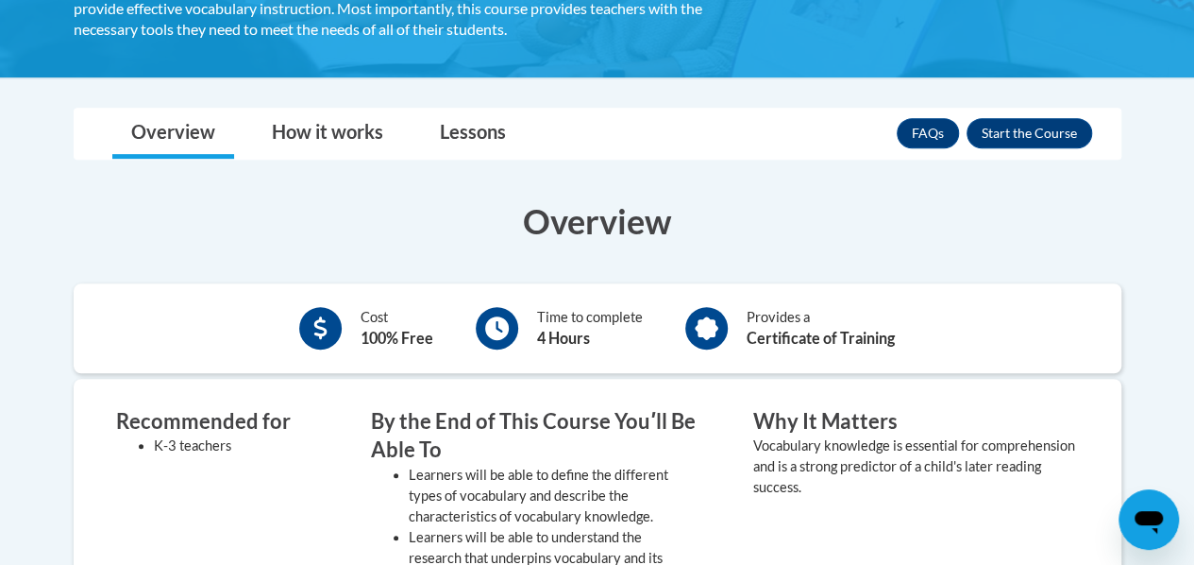
scroll to position [461, 0]
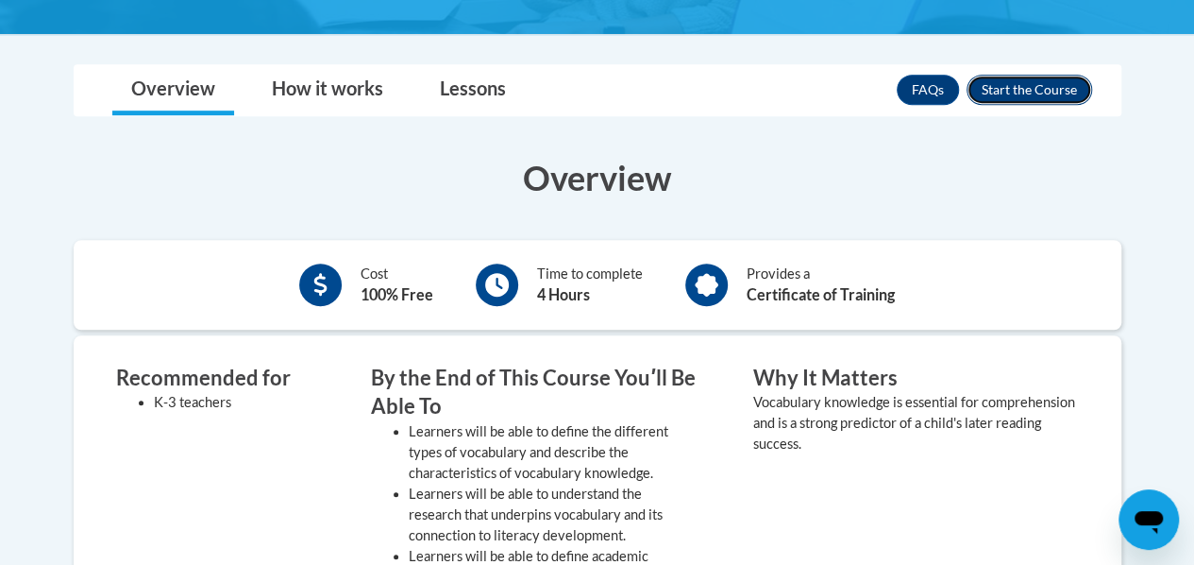
click at [1025, 98] on button "Enroll" at bounding box center [1030, 90] width 126 height 30
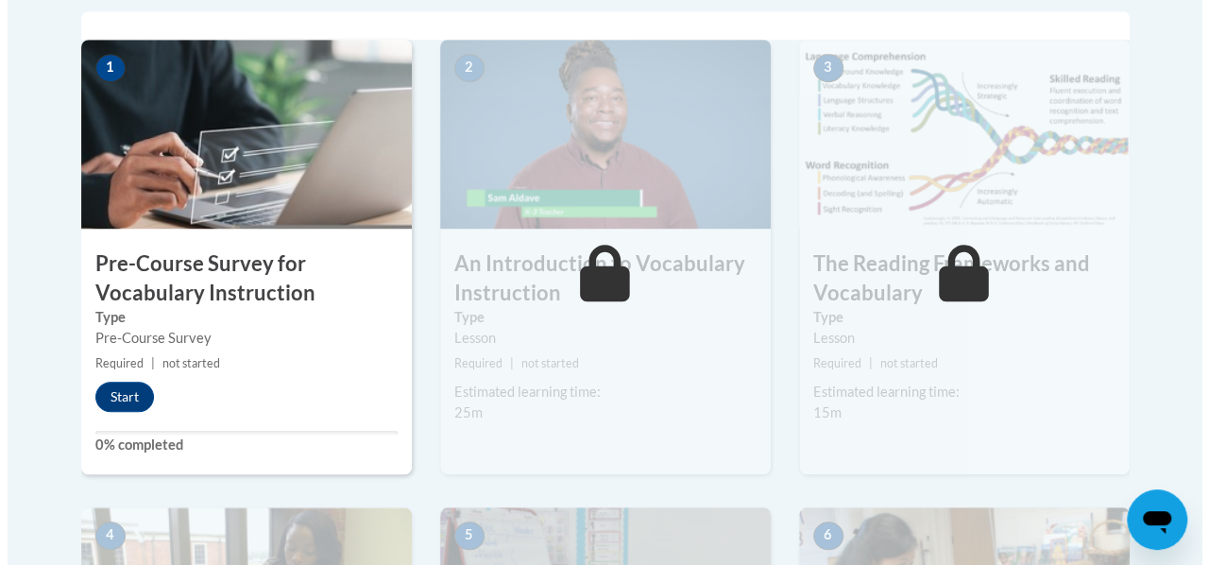
scroll to position [624, 0]
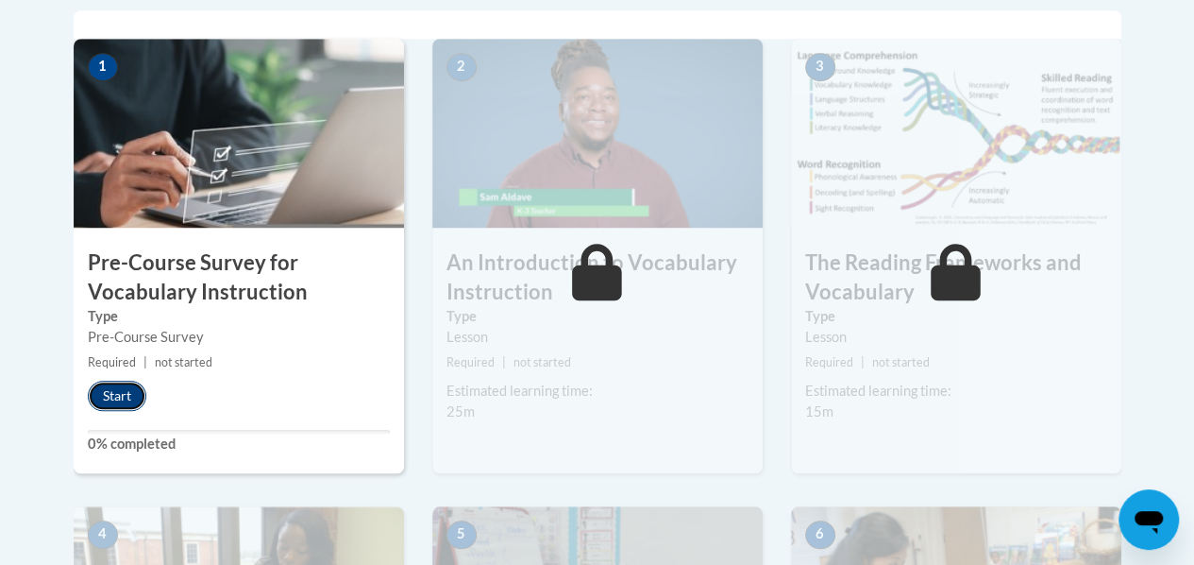
click at [116, 394] on button "Start" at bounding box center [117, 396] width 59 height 30
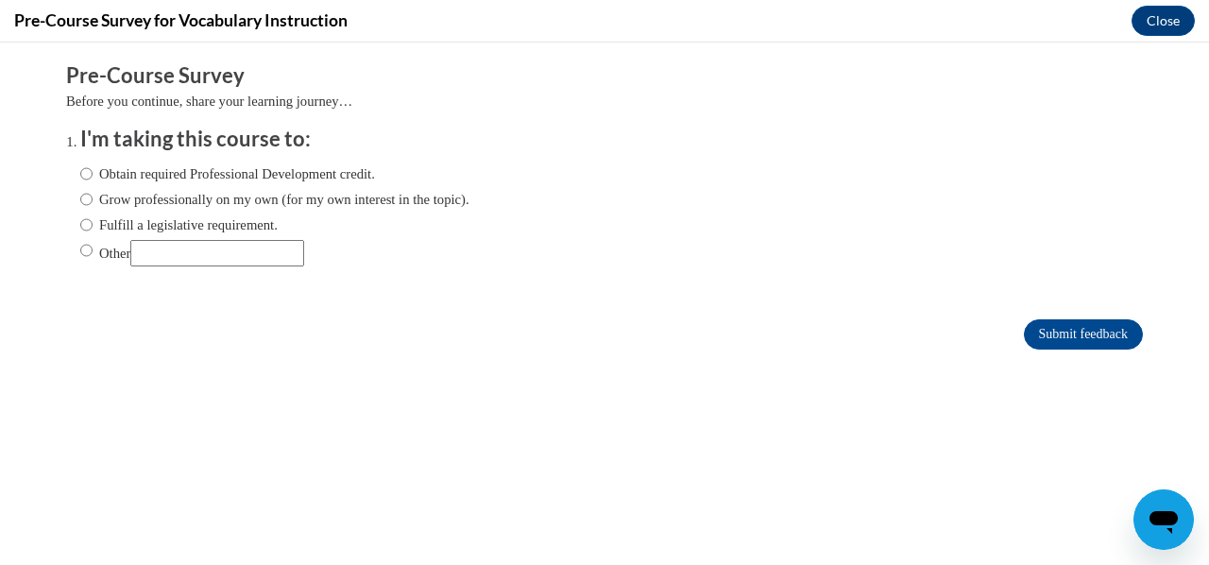
scroll to position [0, 0]
click at [80, 250] on input "Other" at bounding box center [86, 250] width 12 height 21
radio input "true"
click at [158, 247] on input "Other" at bounding box center [217, 253] width 174 height 26
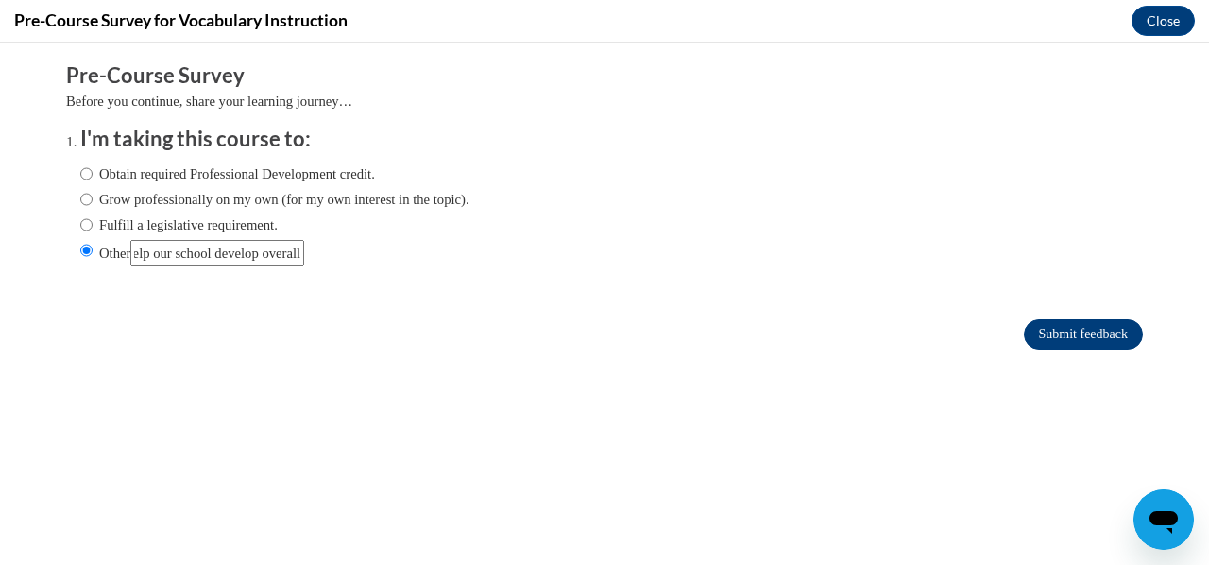
type input "To help our school develop overall"
click at [1047, 337] on input "Submit feedback" at bounding box center [1082, 334] width 119 height 30
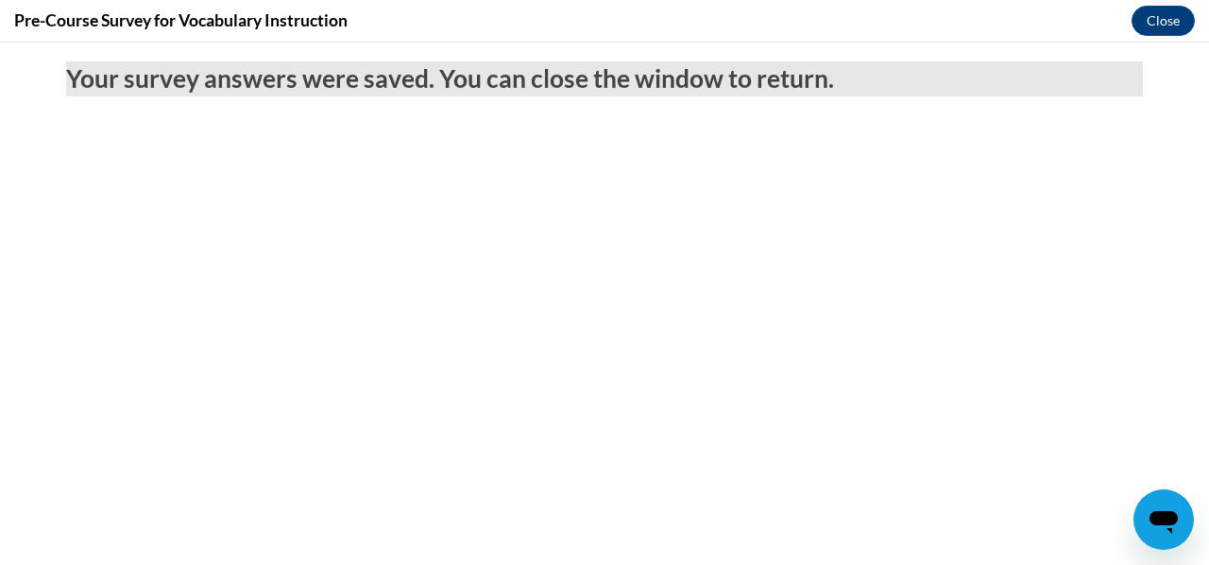
scroll to position [0, 0]
click at [1180, 25] on button "Close" at bounding box center [1162, 21] width 63 height 30
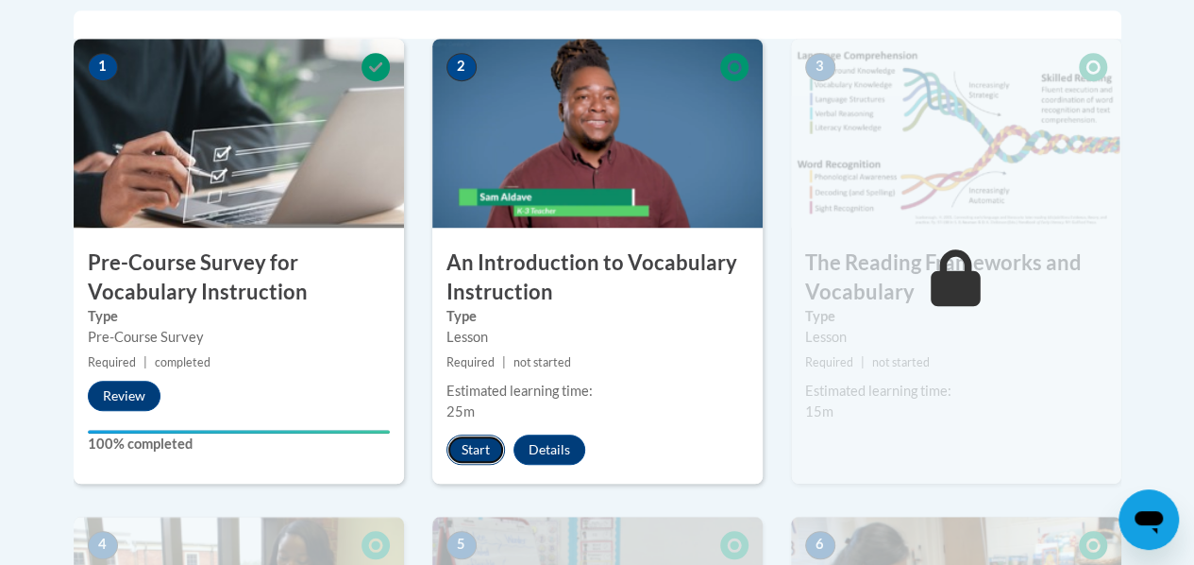
click at [476, 448] on button "Start" at bounding box center [476, 449] width 59 height 30
